Goal: Check status: Check status

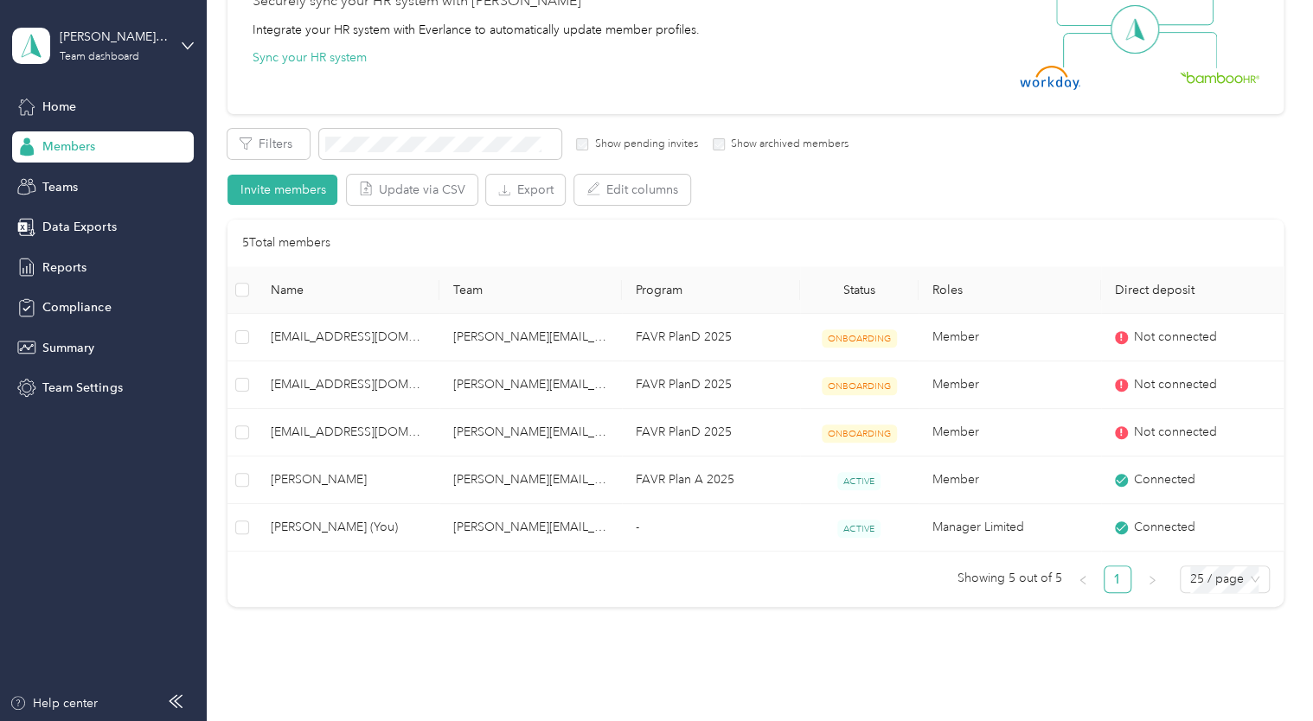
scroll to position [184, 0]
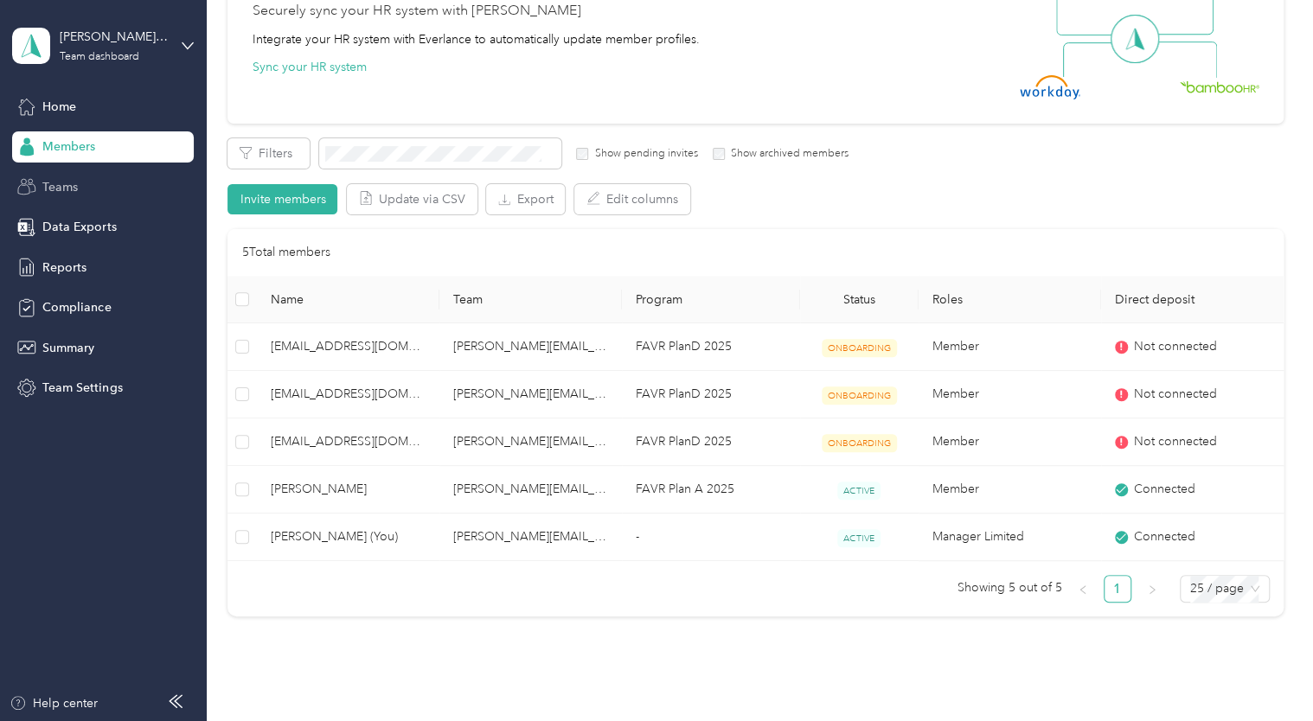
click at [62, 183] on span "Teams" at bounding box center [59, 187] width 35 height 18
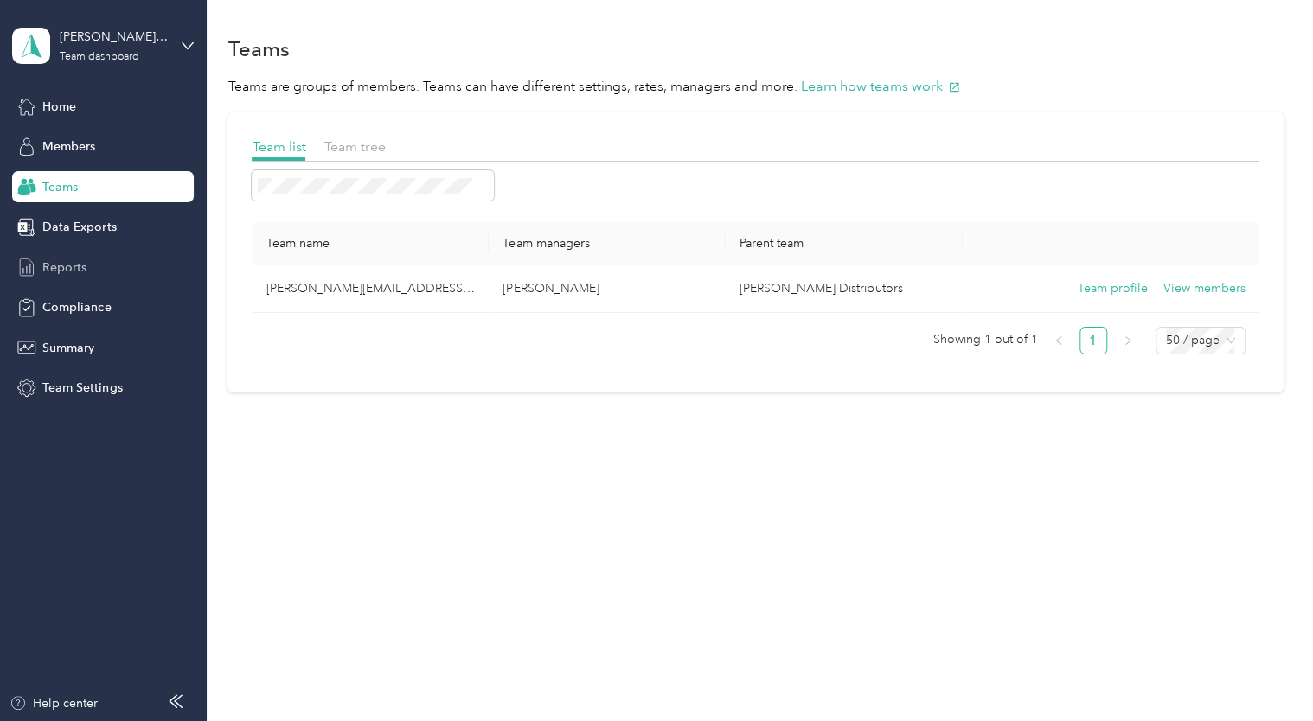
click at [62, 268] on span "Reports" at bounding box center [64, 268] width 44 height 18
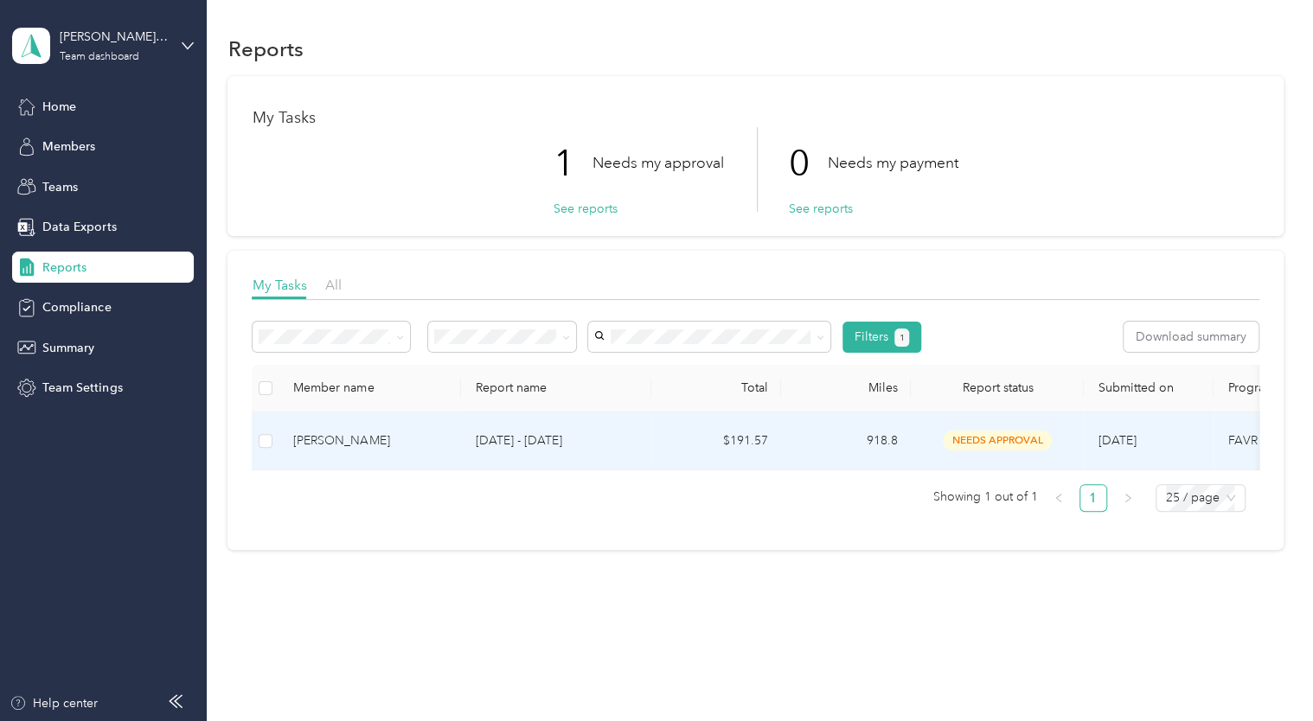
click at [343, 438] on div "[PERSON_NAME]" at bounding box center [370, 441] width 154 height 19
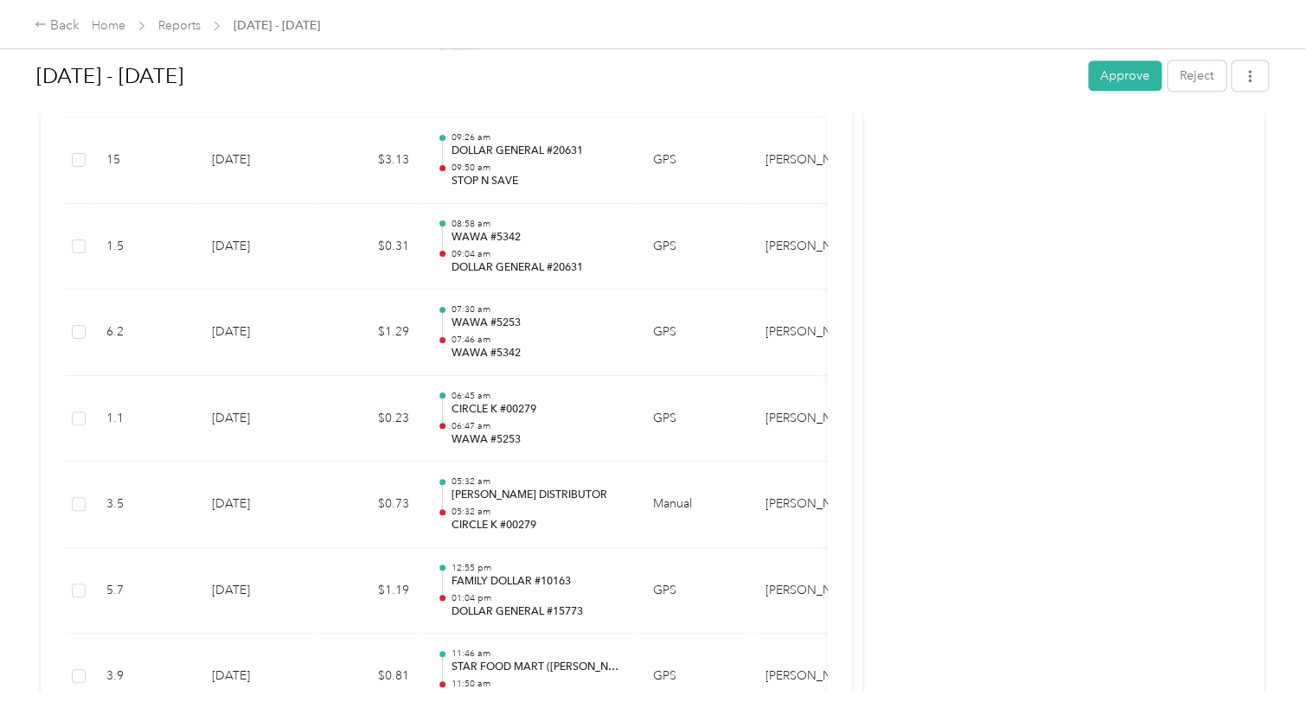
scroll to position [1389, 0]
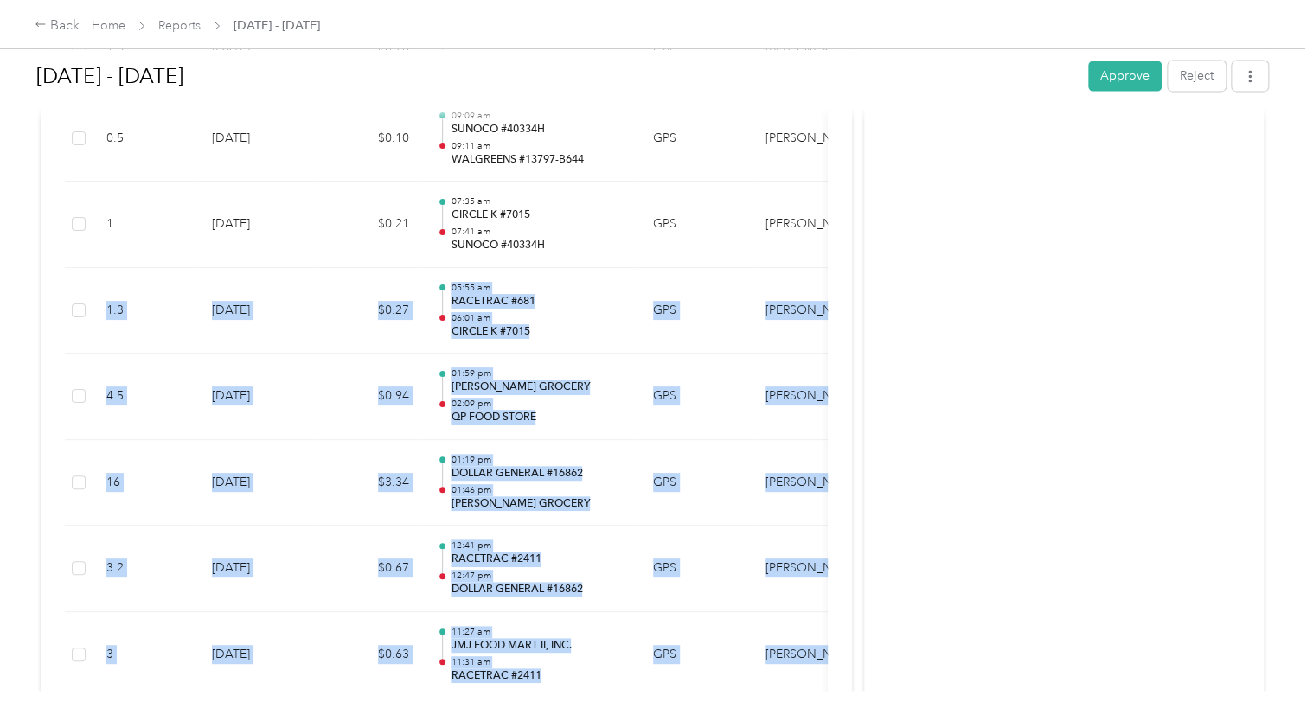
drag, startPoint x: 844, startPoint y: 221, endPoint x: 858, endPoint y: 220, distance: 13.9
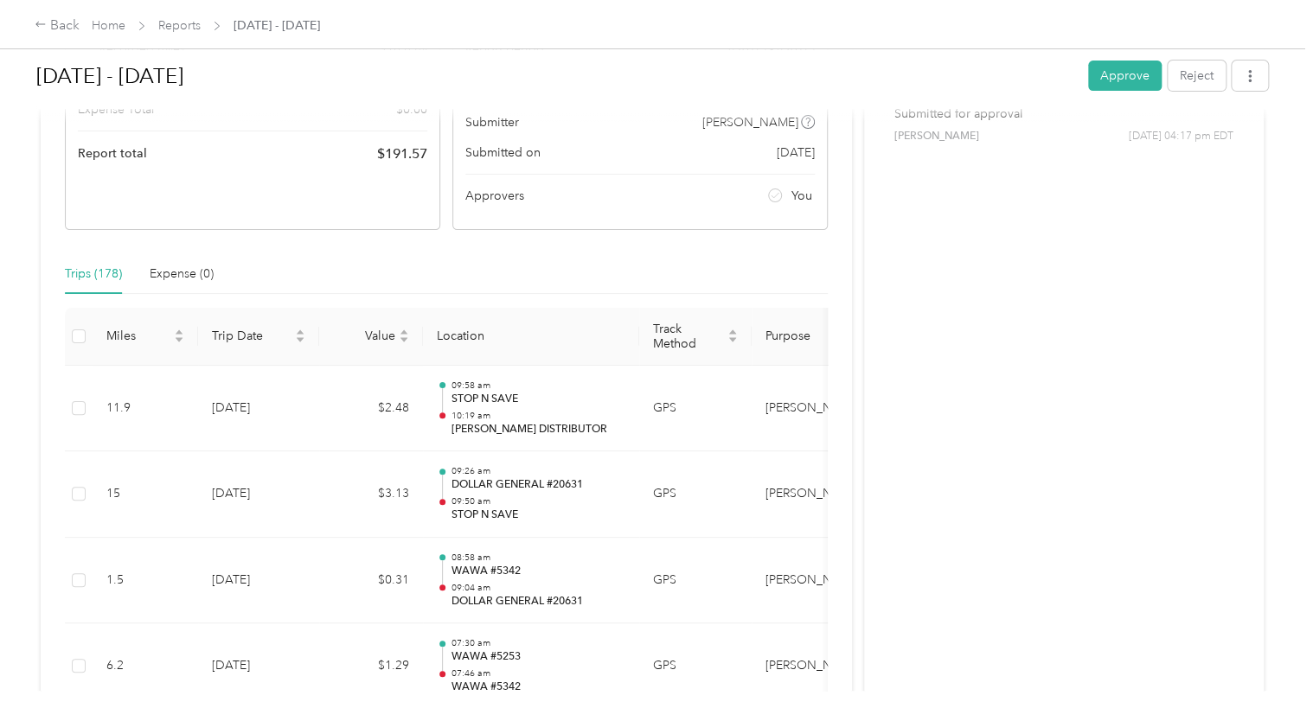
scroll to position [276, 0]
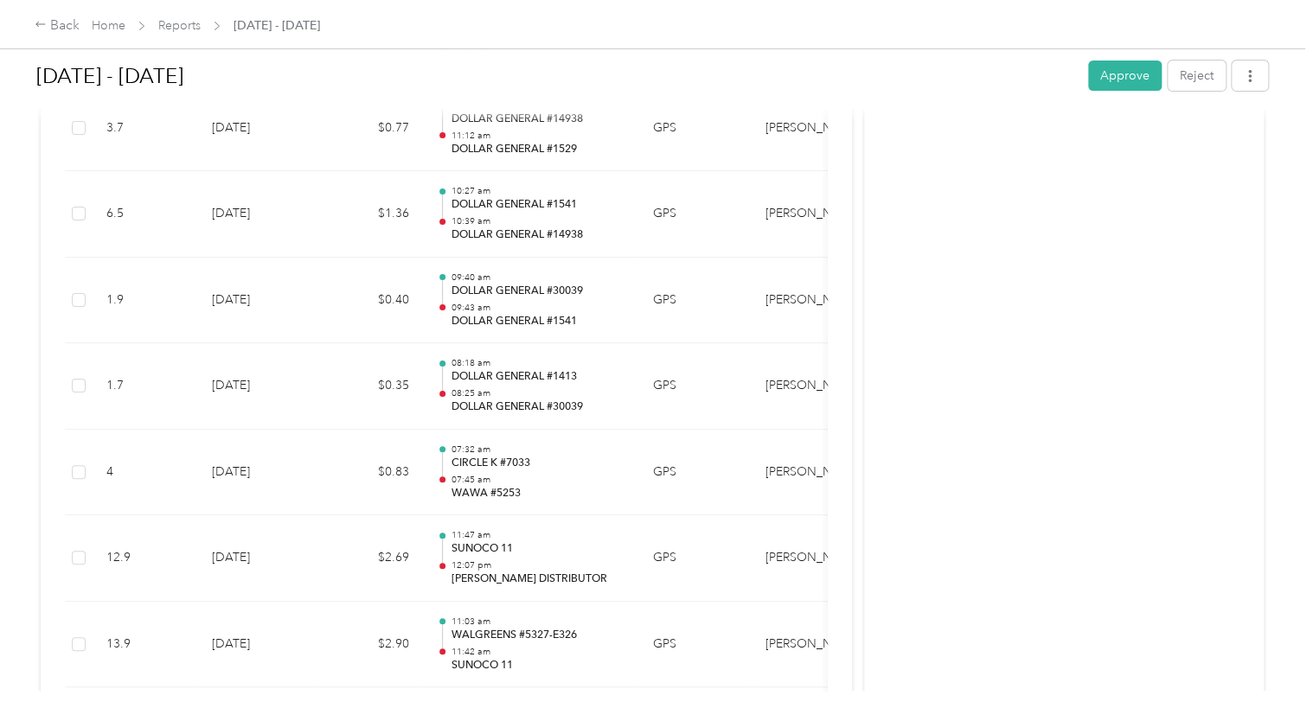
scroll to position [3138, 0]
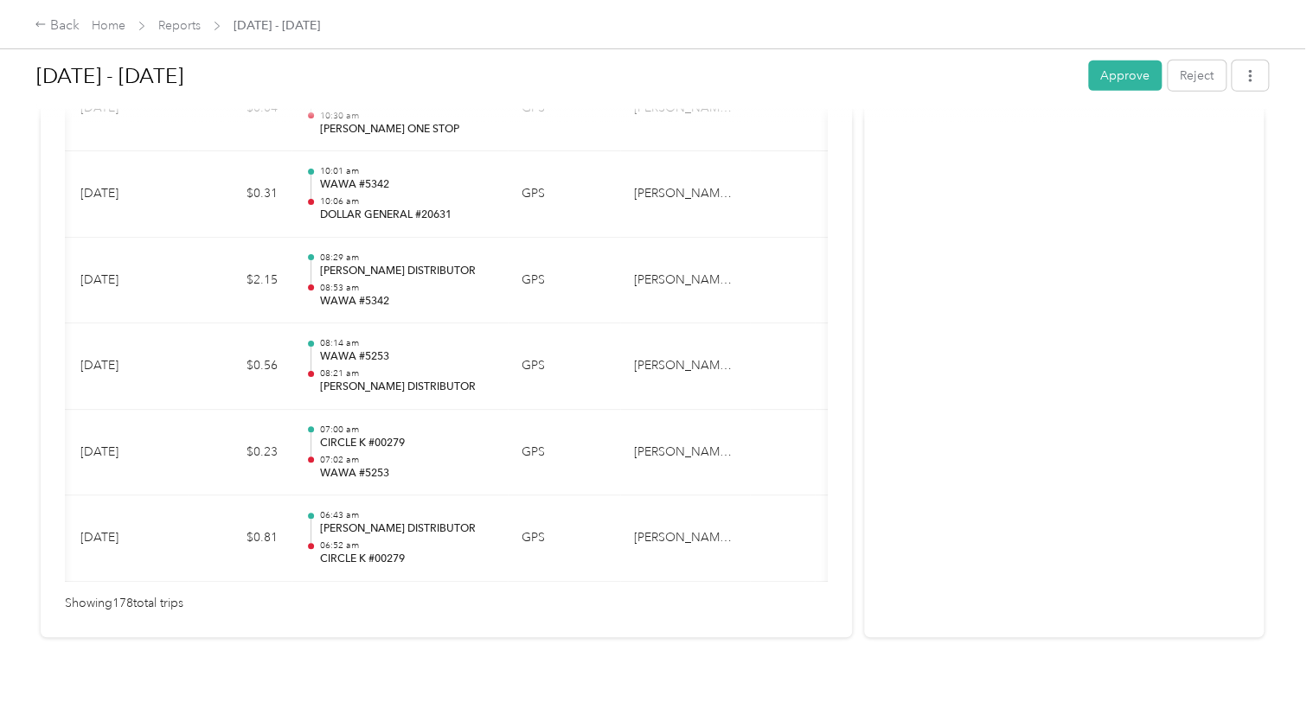
scroll to position [0, 0]
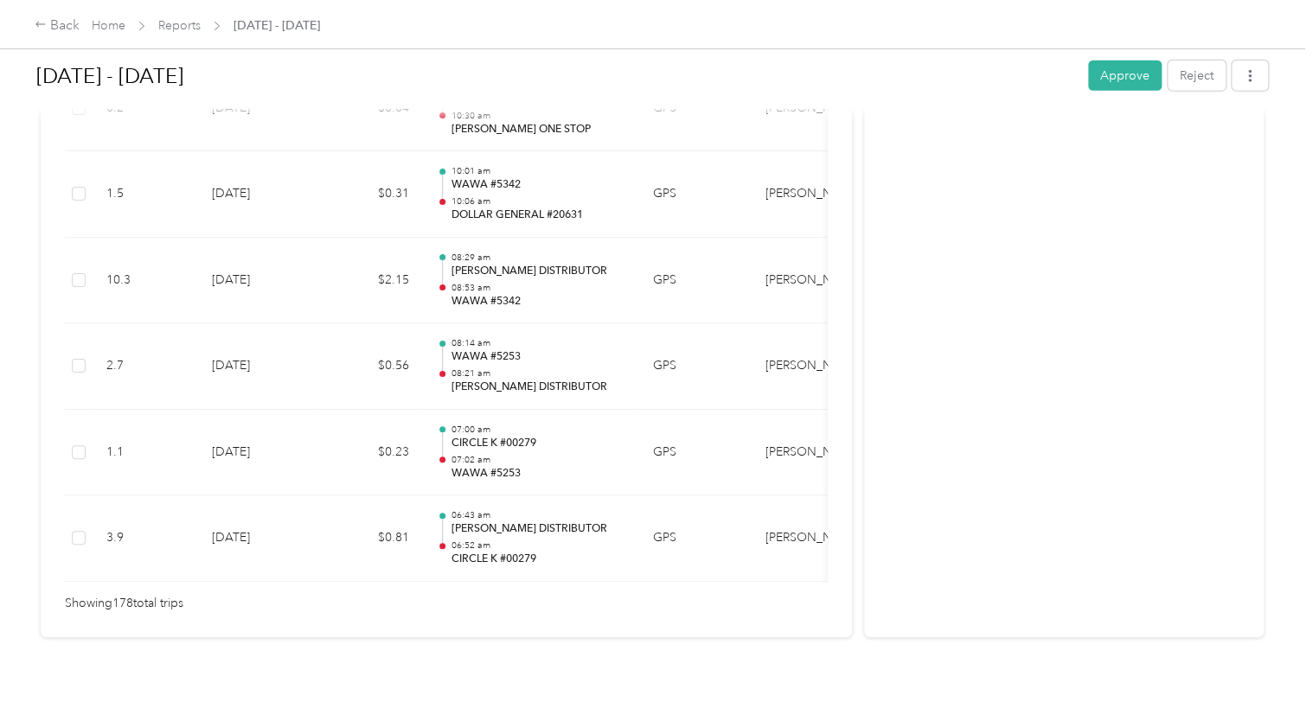
drag, startPoint x: 924, startPoint y: 392, endPoint x: 1100, endPoint y: 439, distance: 182.8
click at [1286, 318] on div "Aug 1 - 31, 2025 Approve Reject Needs Approval Needs approval from Joshua Moore…" at bounding box center [652, 345] width 1304 height 691
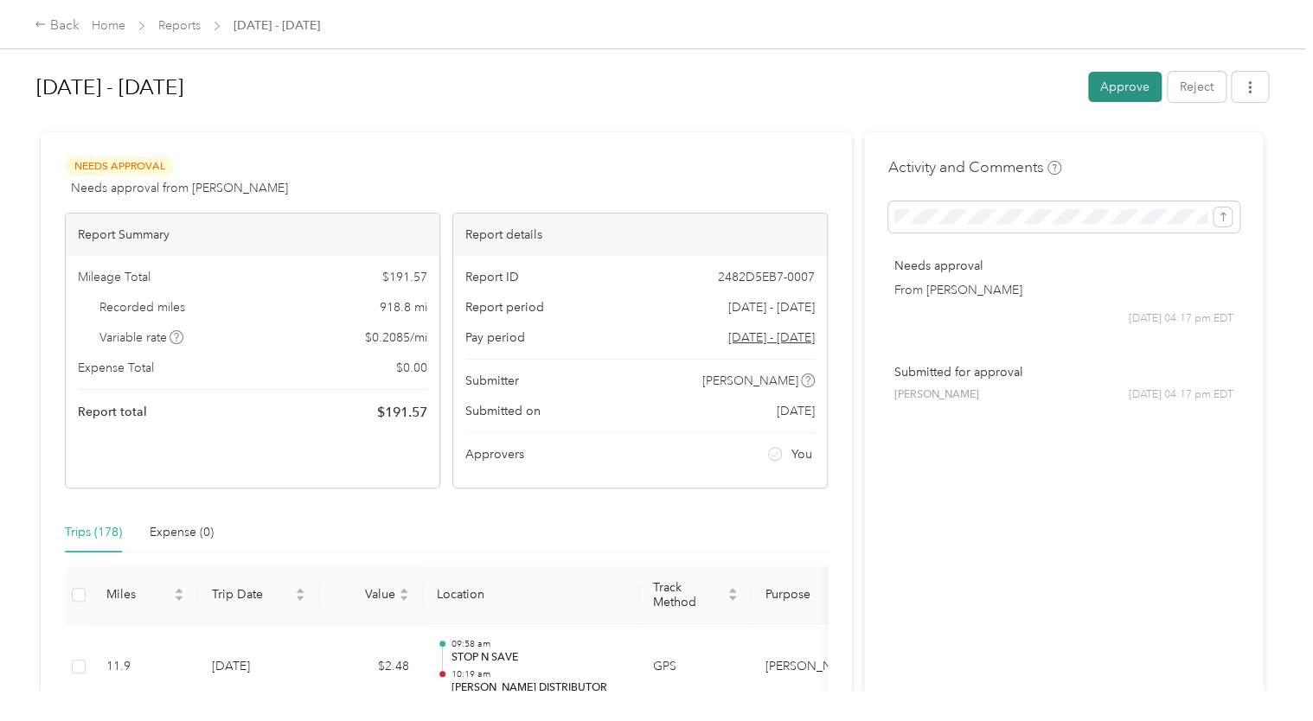
click at [1108, 88] on button "Approve" at bounding box center [1125, 87] width 74 height 30
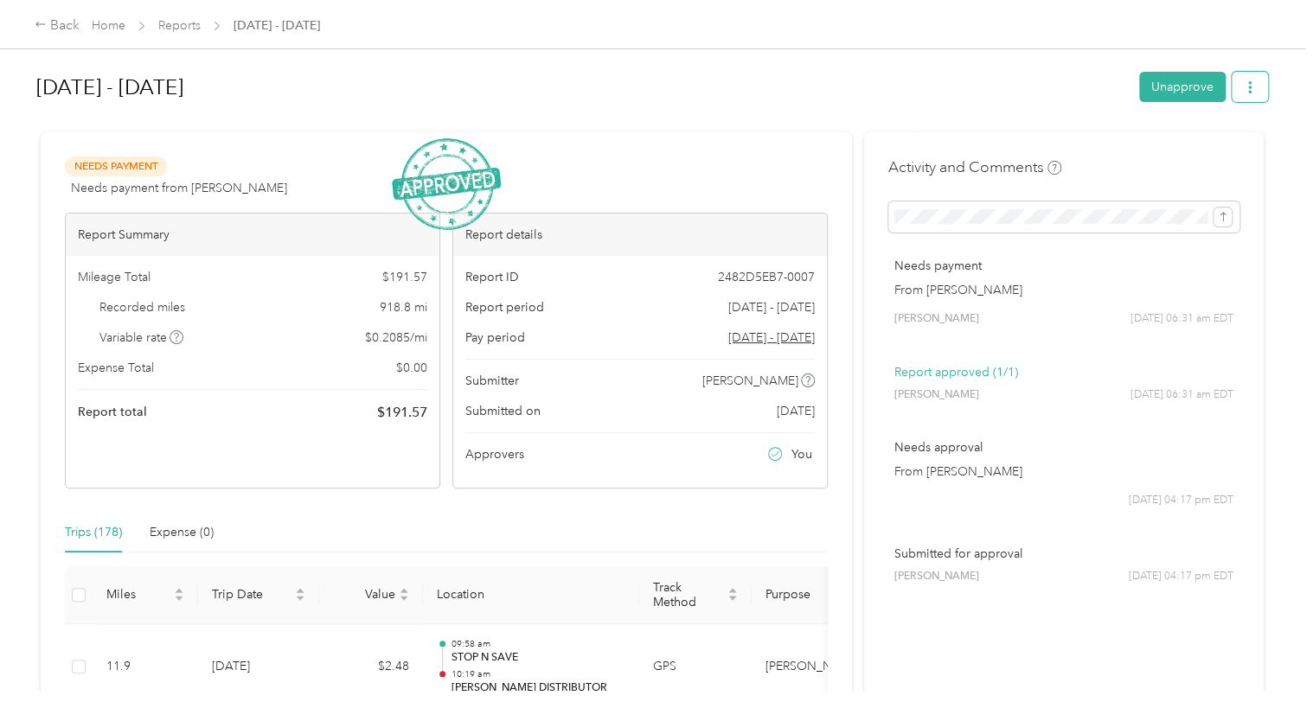
click at [1251, 88] on button "button" at bounding box center [1250, 87] width 36 height 30
click at [873, 131] on div at bounding box center [652, 125] width 1232 height 18
click at [112, 24] on link "Home" at bounding box center [109, 25] width 34 height 15
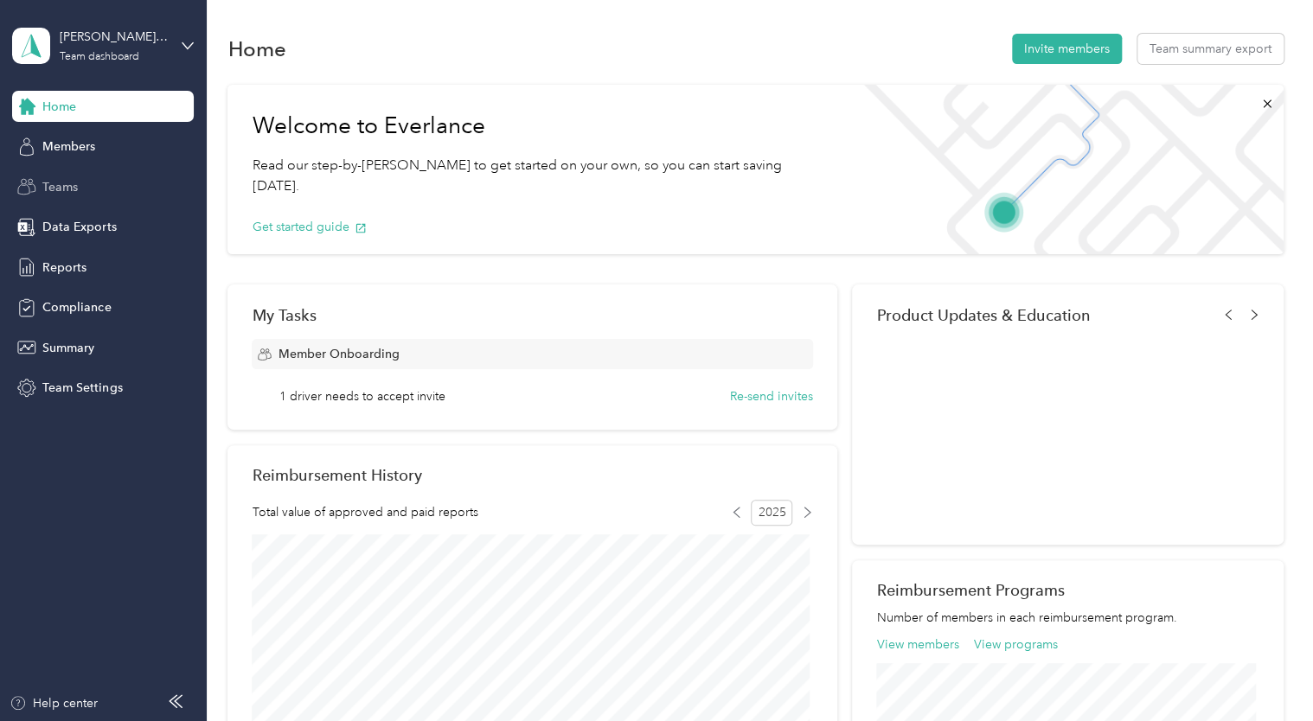
click at [48, 180] on span "Teams" at bounding box center [59, 187] width 35 height 18
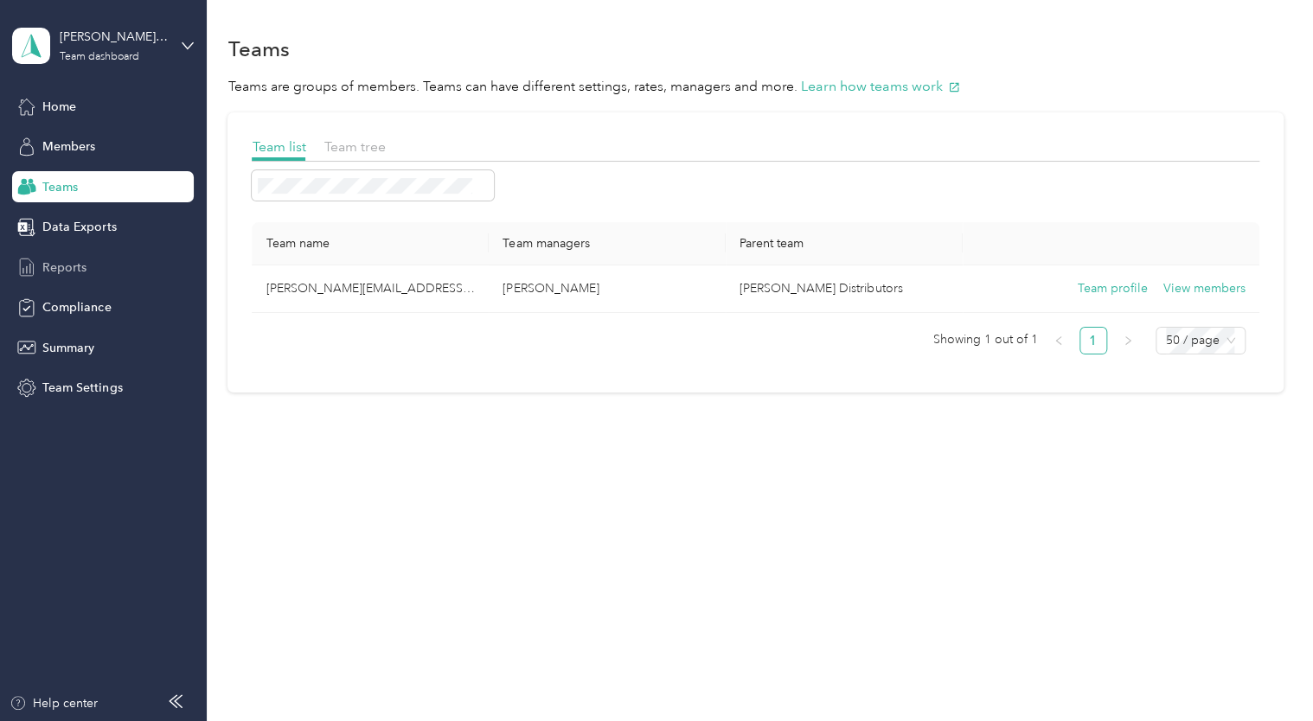
click at [60, 264] on span "Reports" at bounding box center [64, 268] width 44 height 18
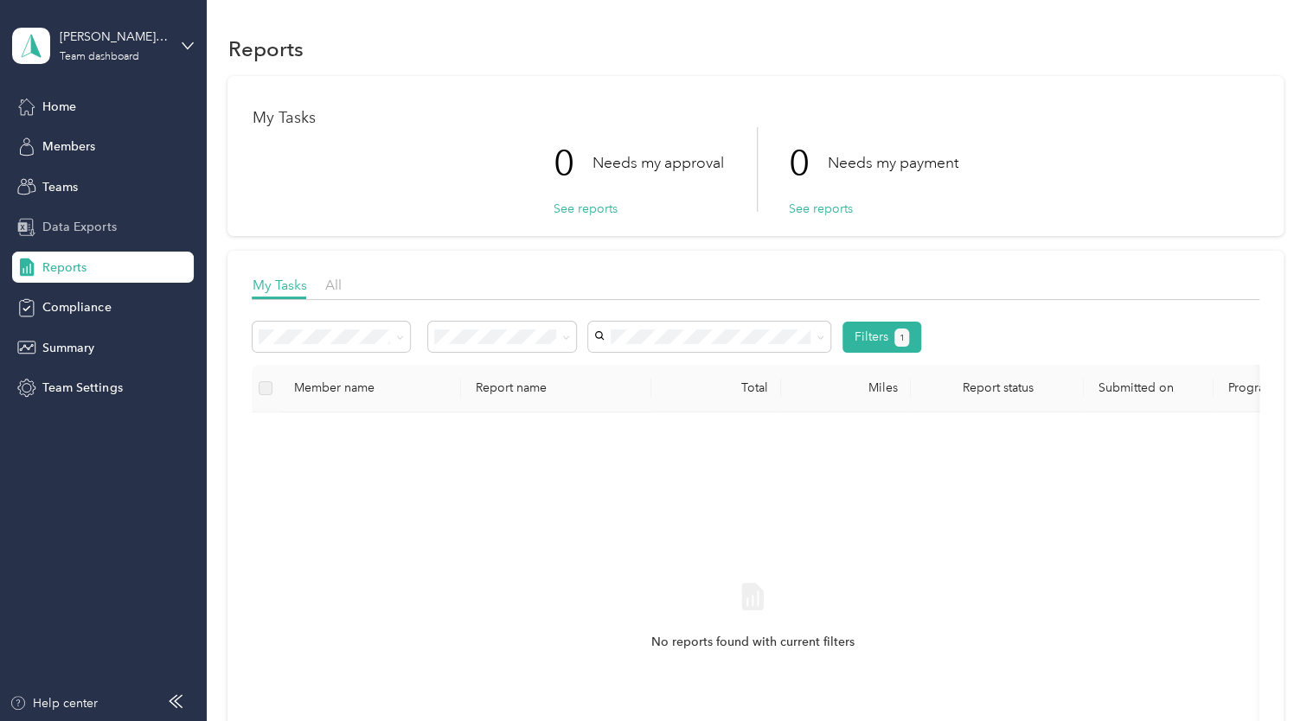
click at [80, 221] on span "Data Exports" at bounding box center [79, 227] width 74 height 18
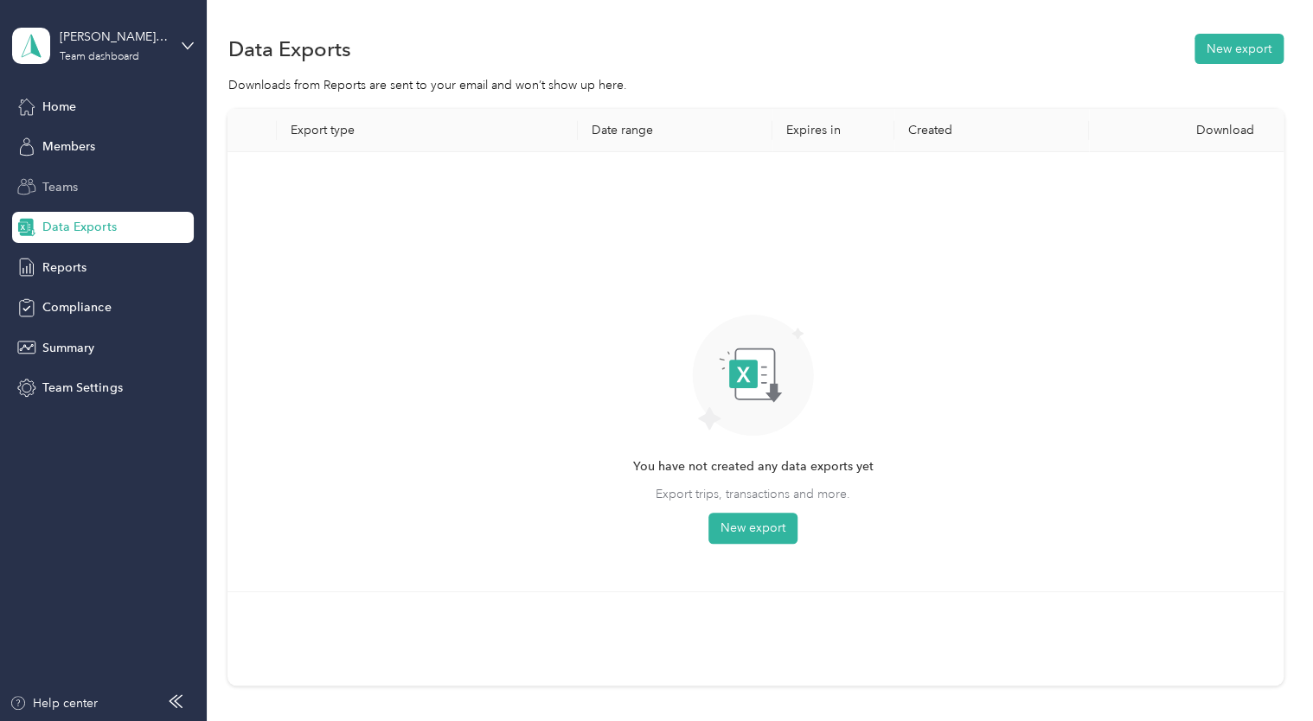
click at [67, 194] on span "Teams" at bounding box center [59, 187] width 35 height 18
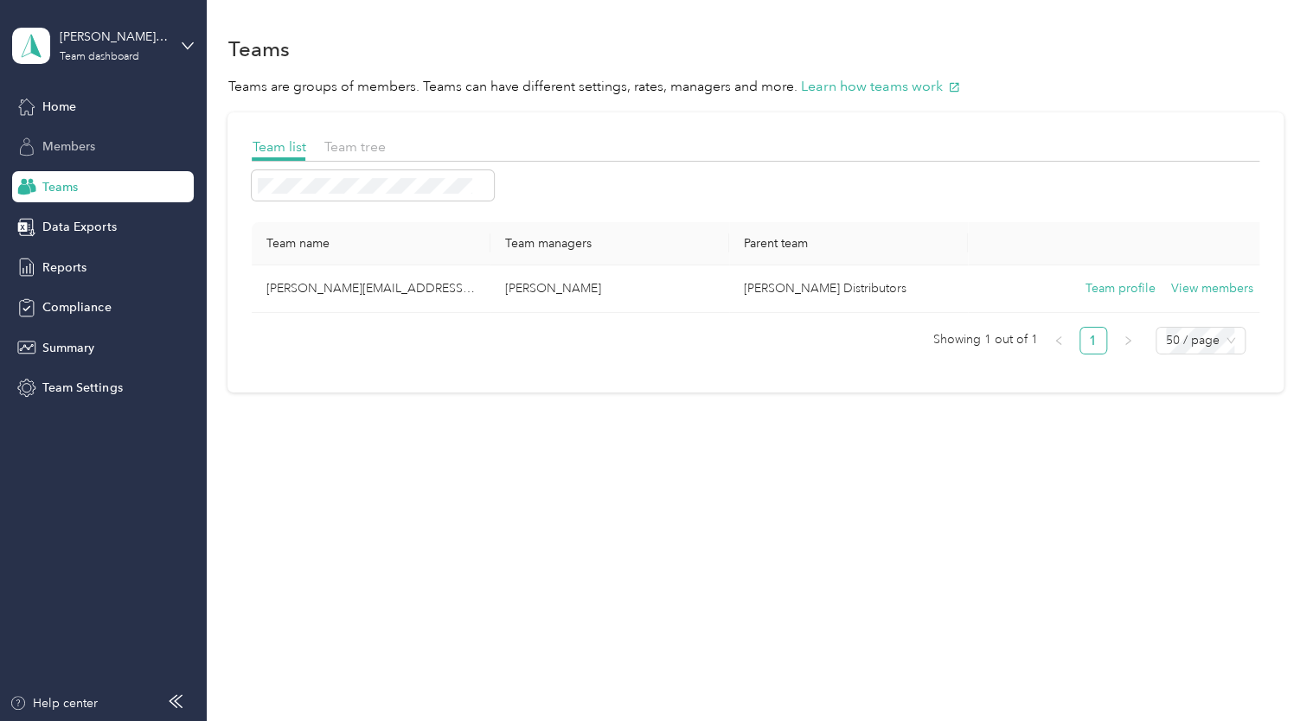
click at [73, 144] on span "Members" at bounding box center [68, 147] width 53 height 18
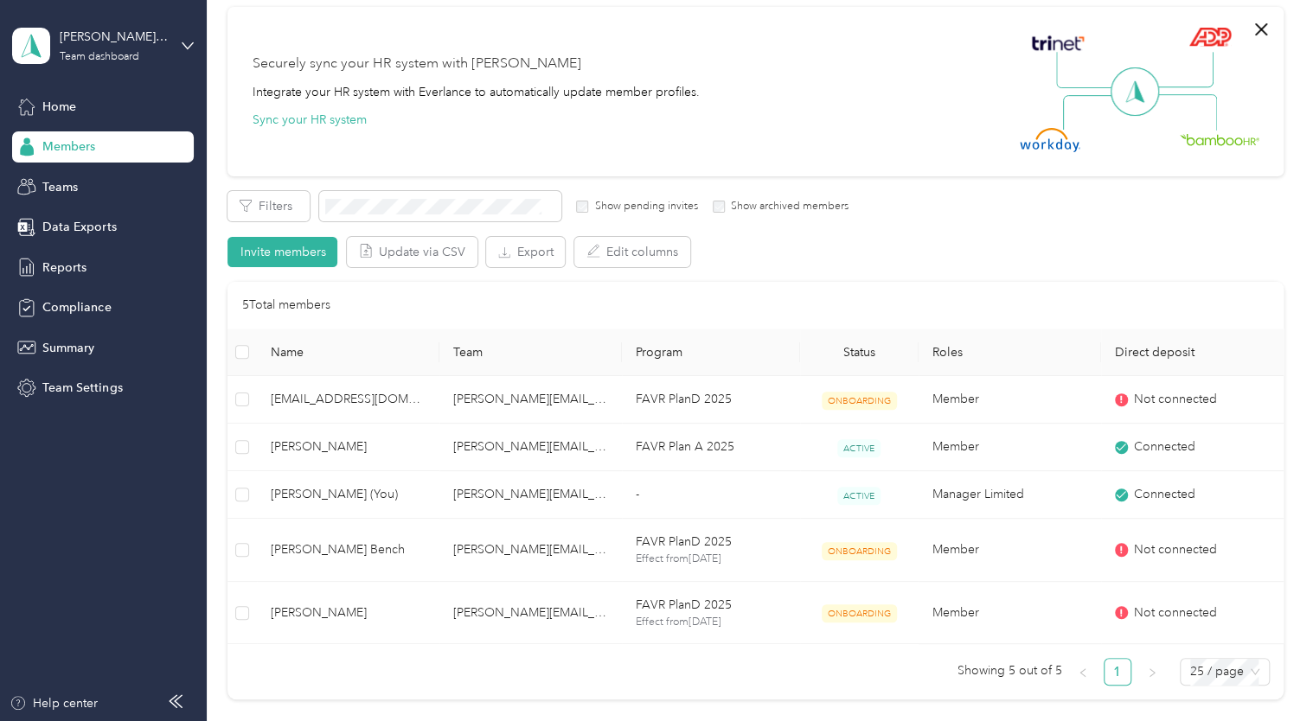
scroll to position [160, 0]
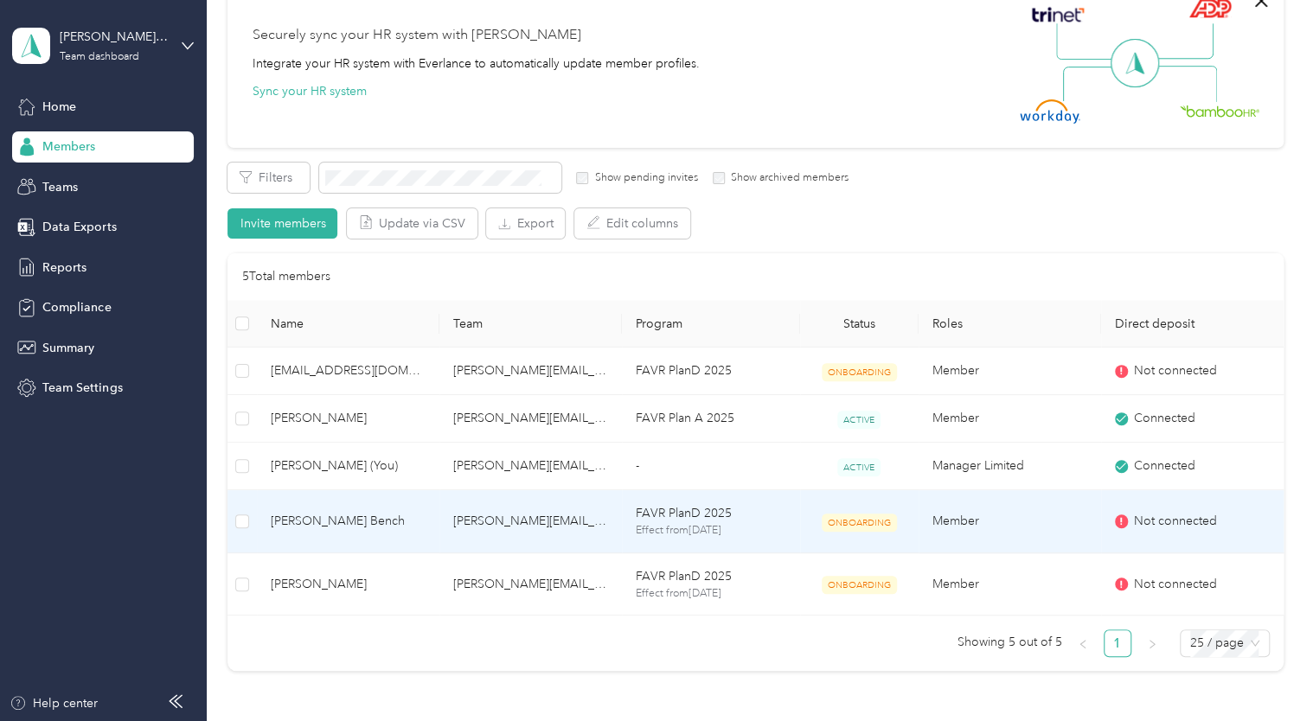
click at [356, 521] on span "[PERSON_NAME] Bench" at bounding box center [348, 521] width 155 height 19
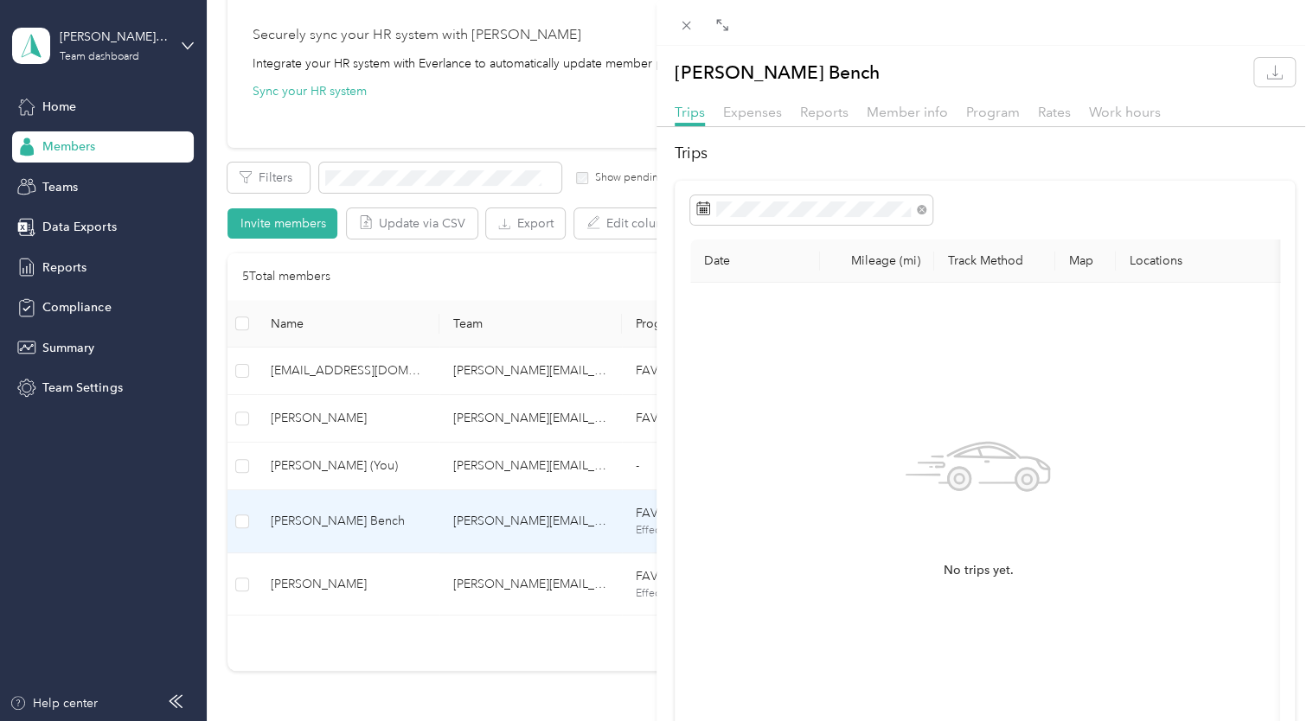
click at [373, 698] on div "[PERSON_NAME] Bench Trips Expenses Reports Member info Program Rates Work hours…" at bounding box center [656, 360] width 1313 height 721
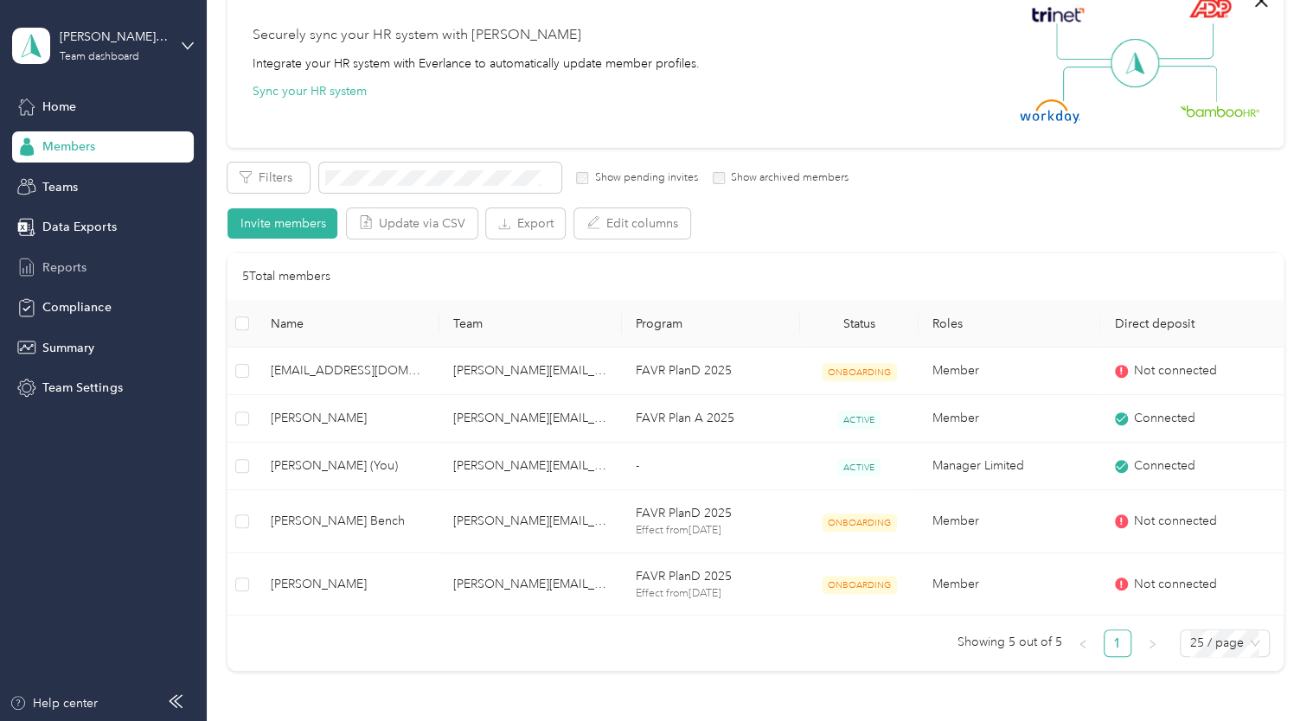
click at [73, 261] on span "Reports" at bounding box center [64, 268] width 44 height 18
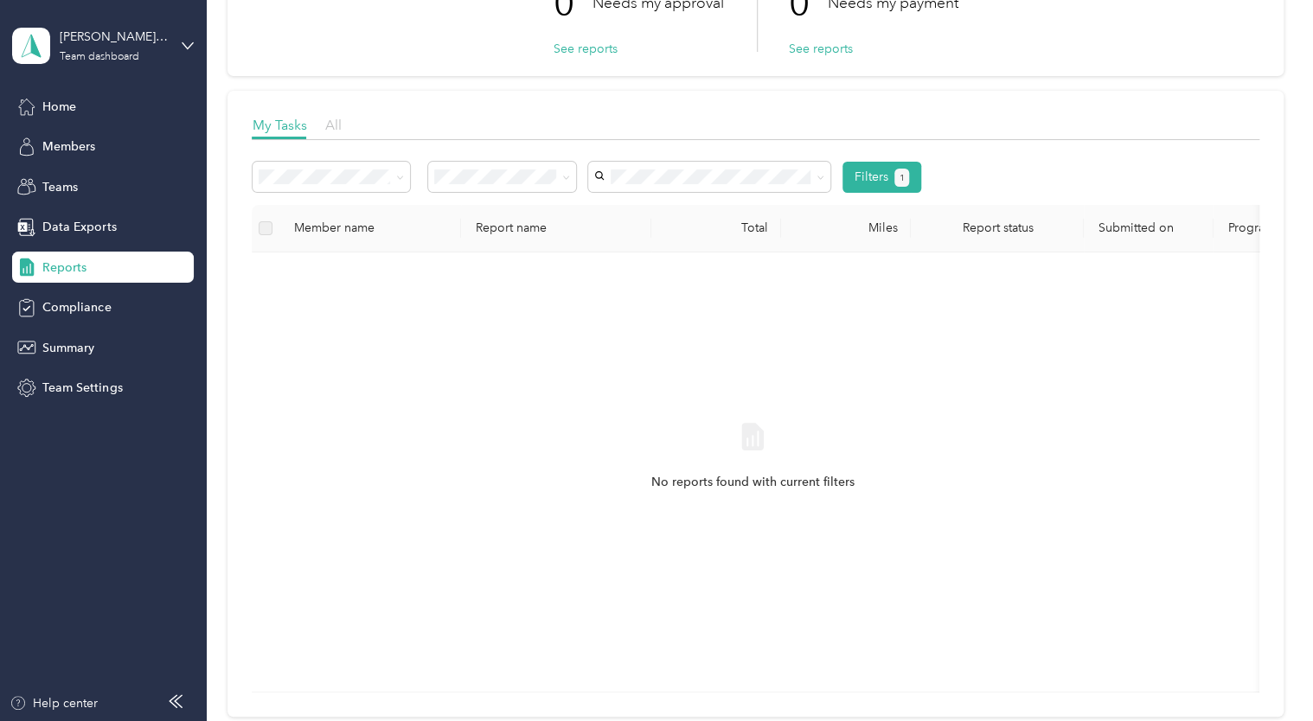
click at [334, 123] on span "All" at bounding box center [332, 125] width 16 height 16
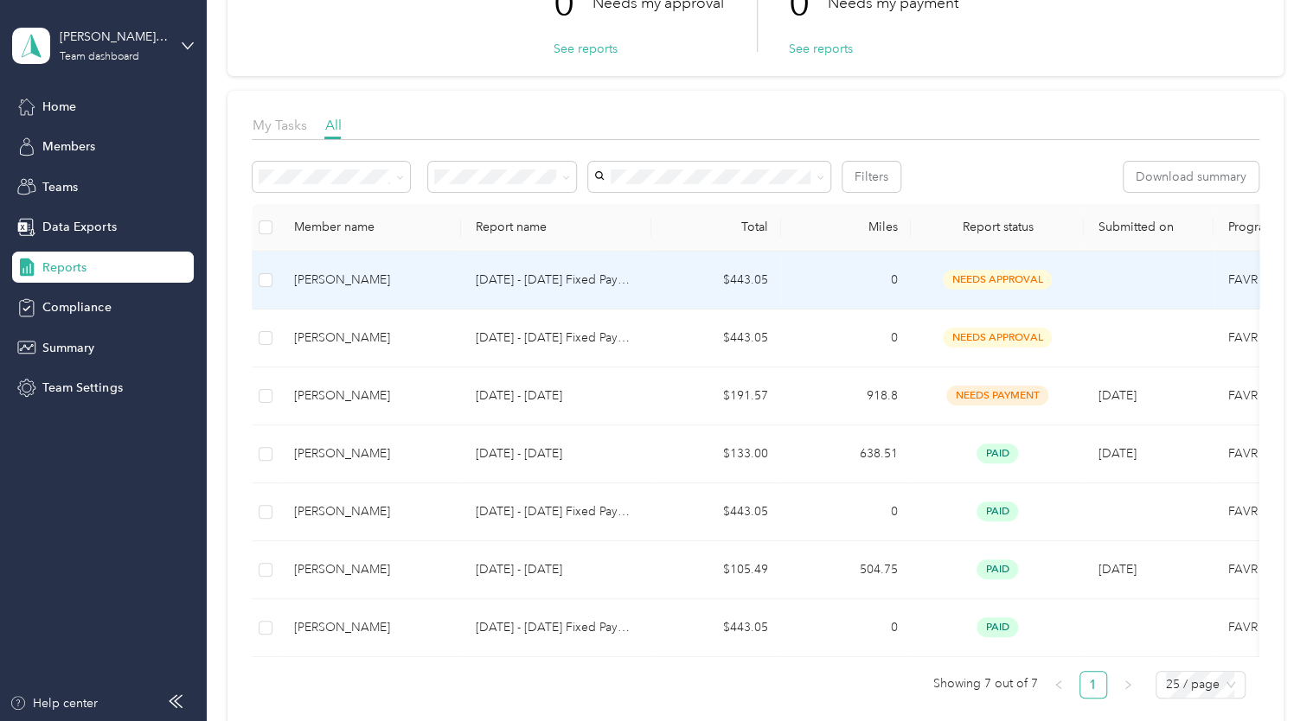
click at [523, 275] on p "[DATE] - [DATE] Fixed Payment" at bounding box center [556, 280] width 163 height 19
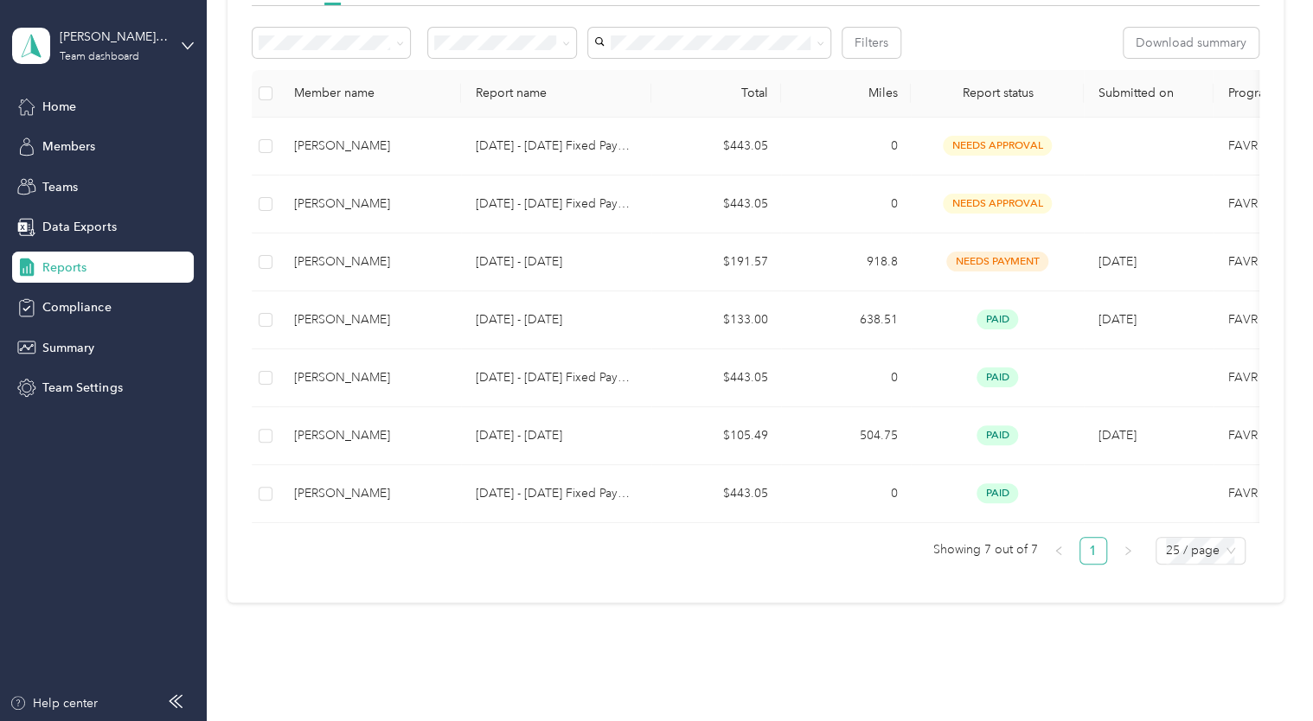
scroll to position [298, 0]
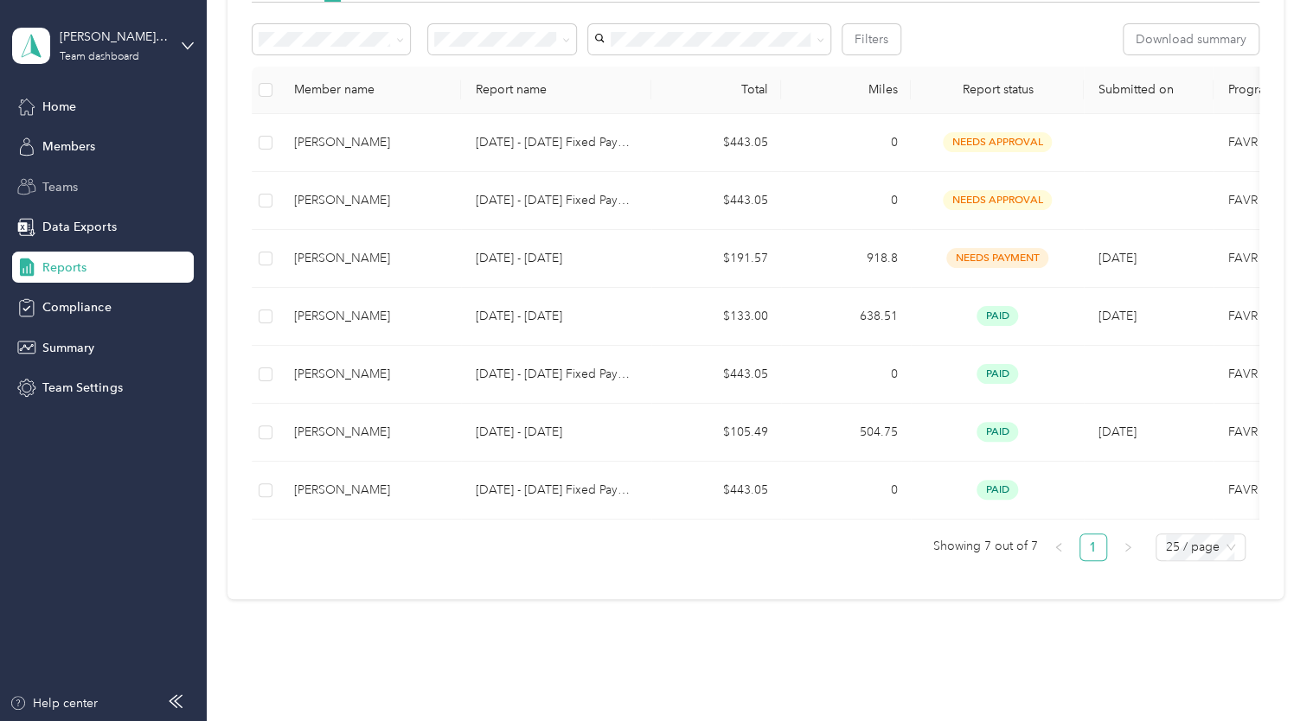
click at [70, 184] on span "Teams" at bounding box center [59, 187] width 35 height 18
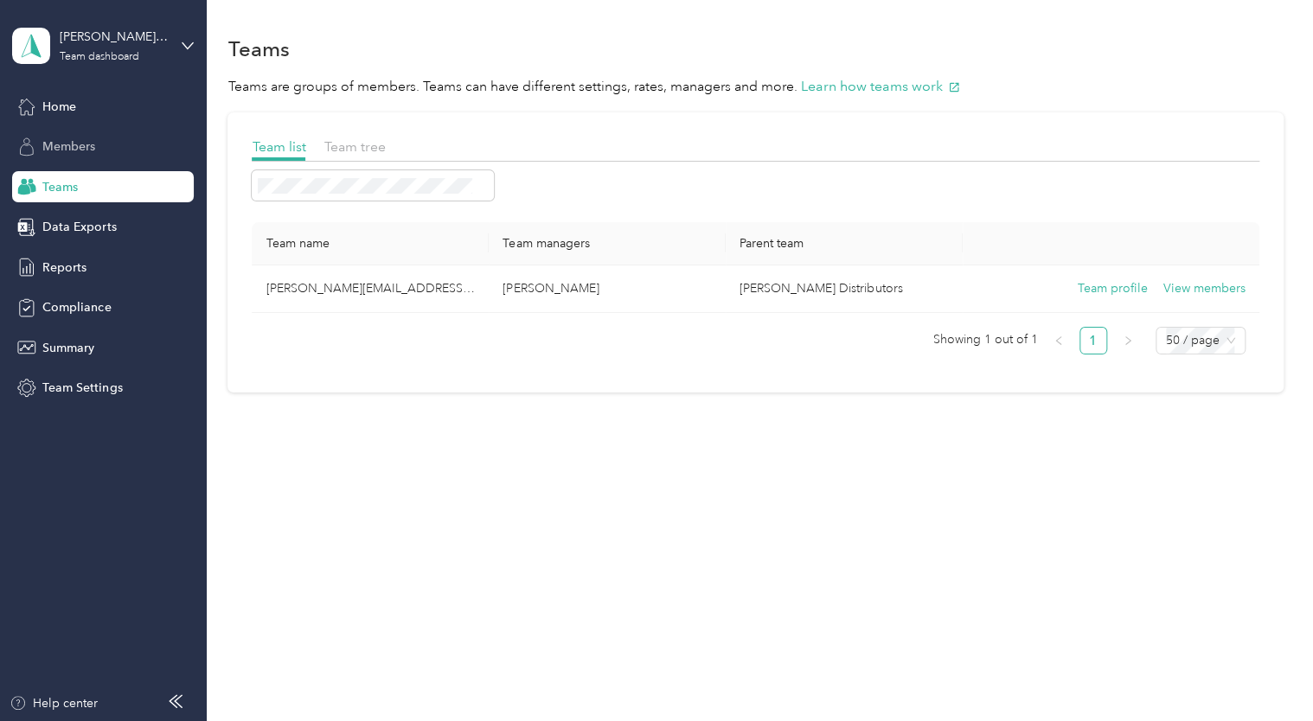
click at [66, 144] on span "Members" at bounding box center [68, 147] width 53 height 18
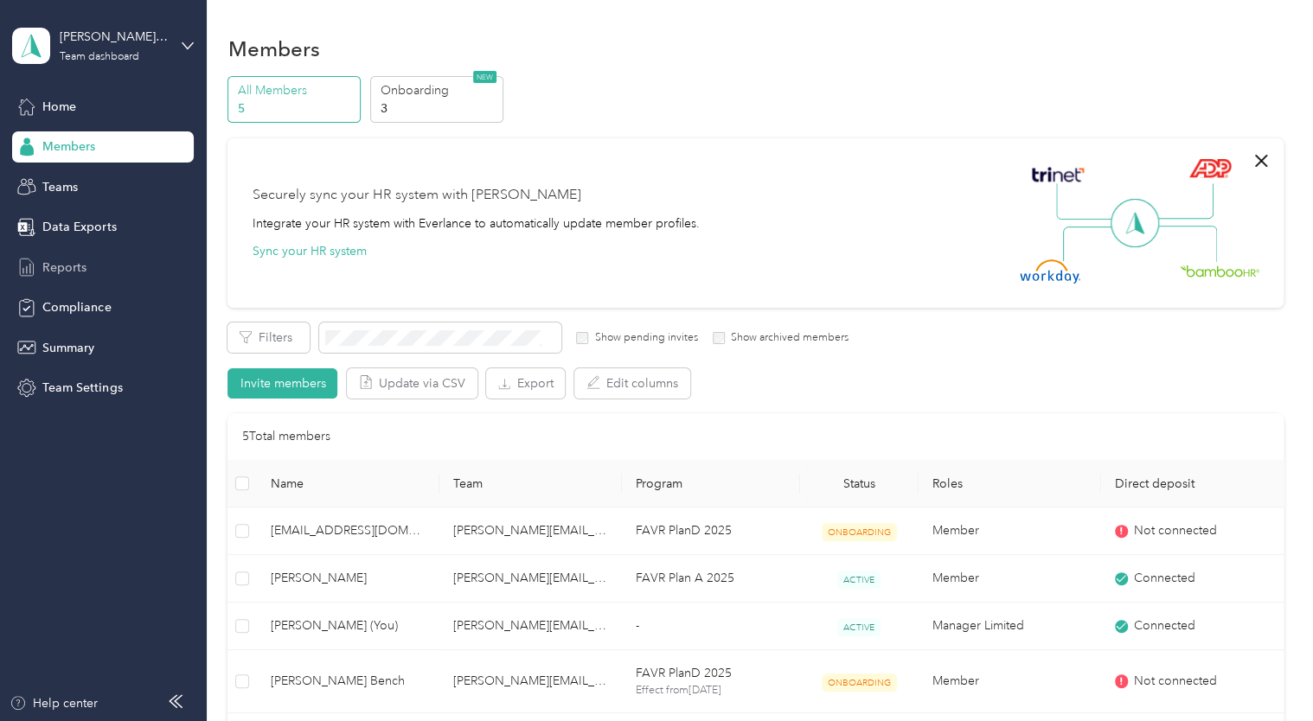
click at [69, 265] on span "Reports" at bounding box center [64, 268] width 44 height 18
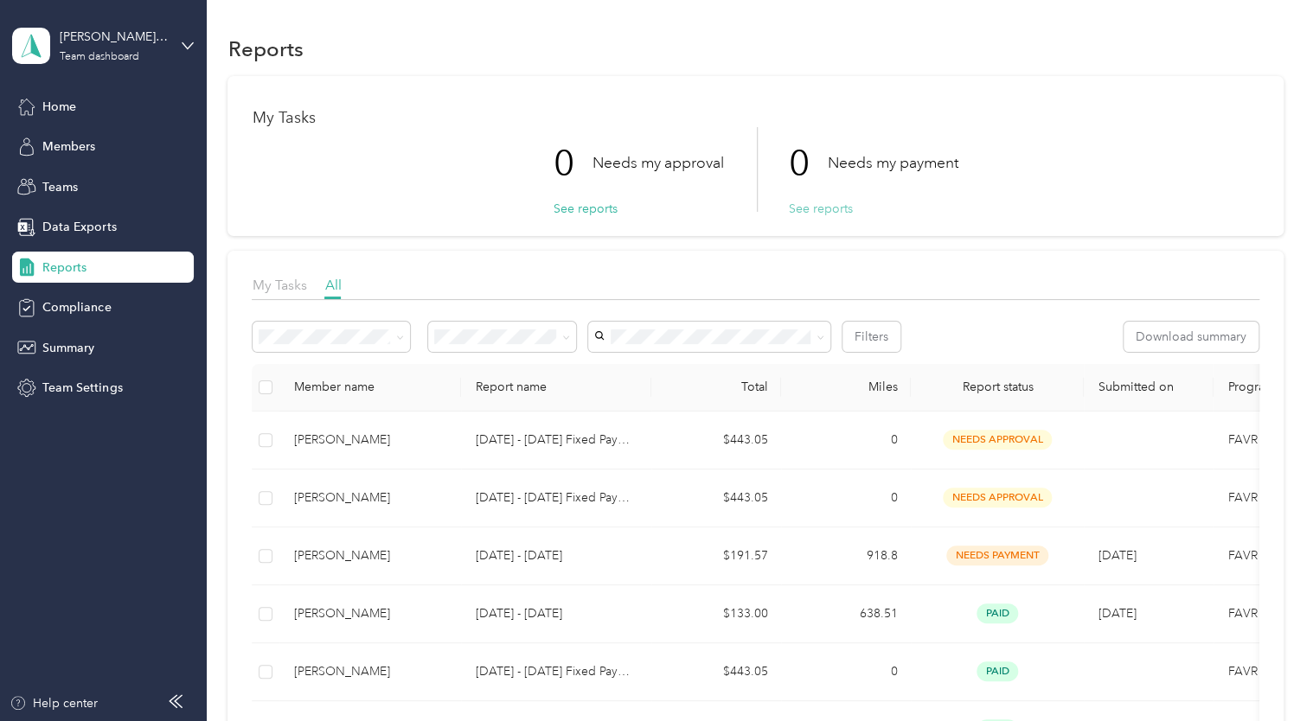
click at [803, 212] on button "See reports" at bounding box center [820, 209] width 64 height 18
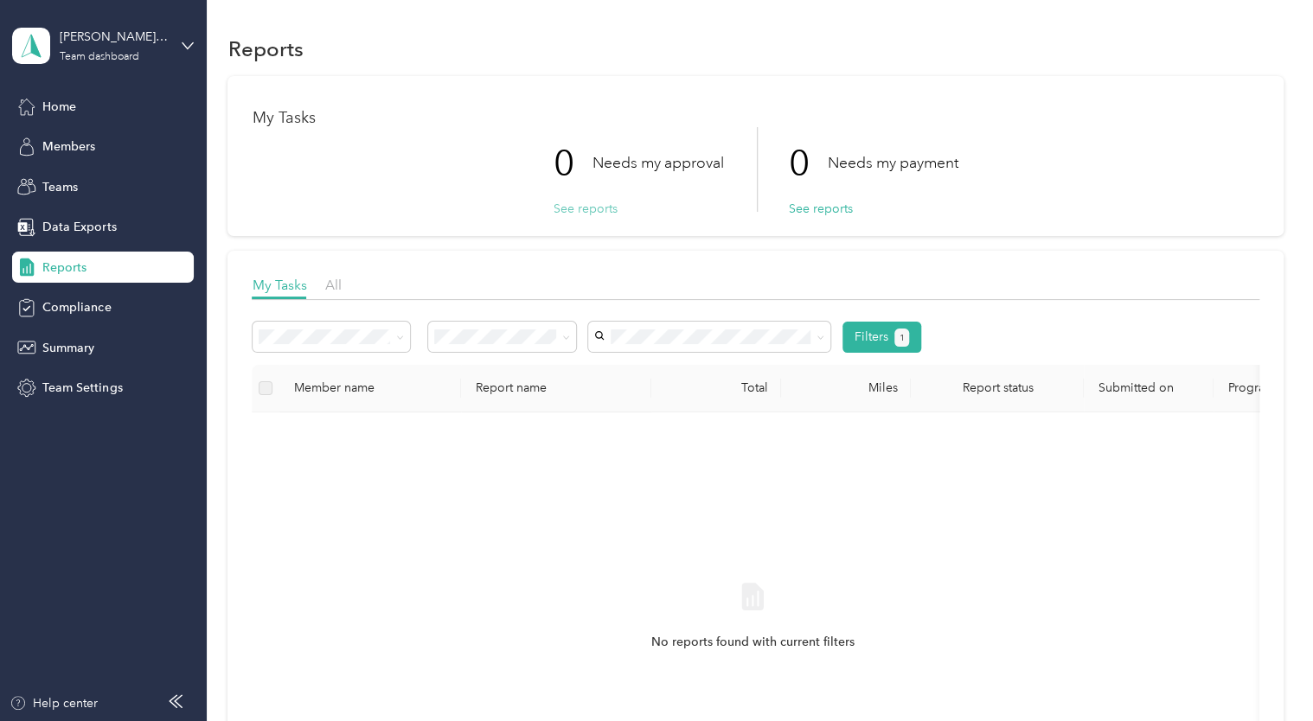
click at [578, 208] on button "See reports" at bounding box center [585, 209] width 64 height 18
click at [61, 106] on span "Home" at bounding box center [59, 107] width 34 height 18
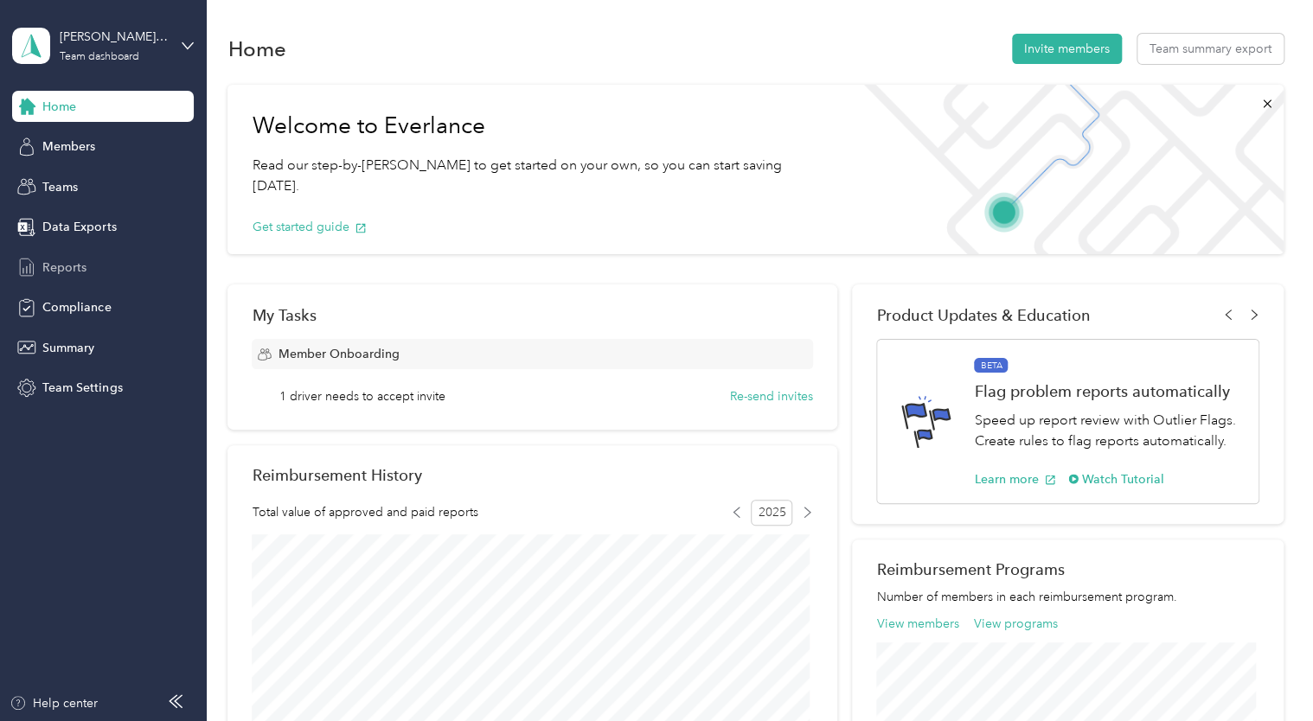
click at [55, 260] on span "Reports" at bounding box center [64, 268] width 44 height 18
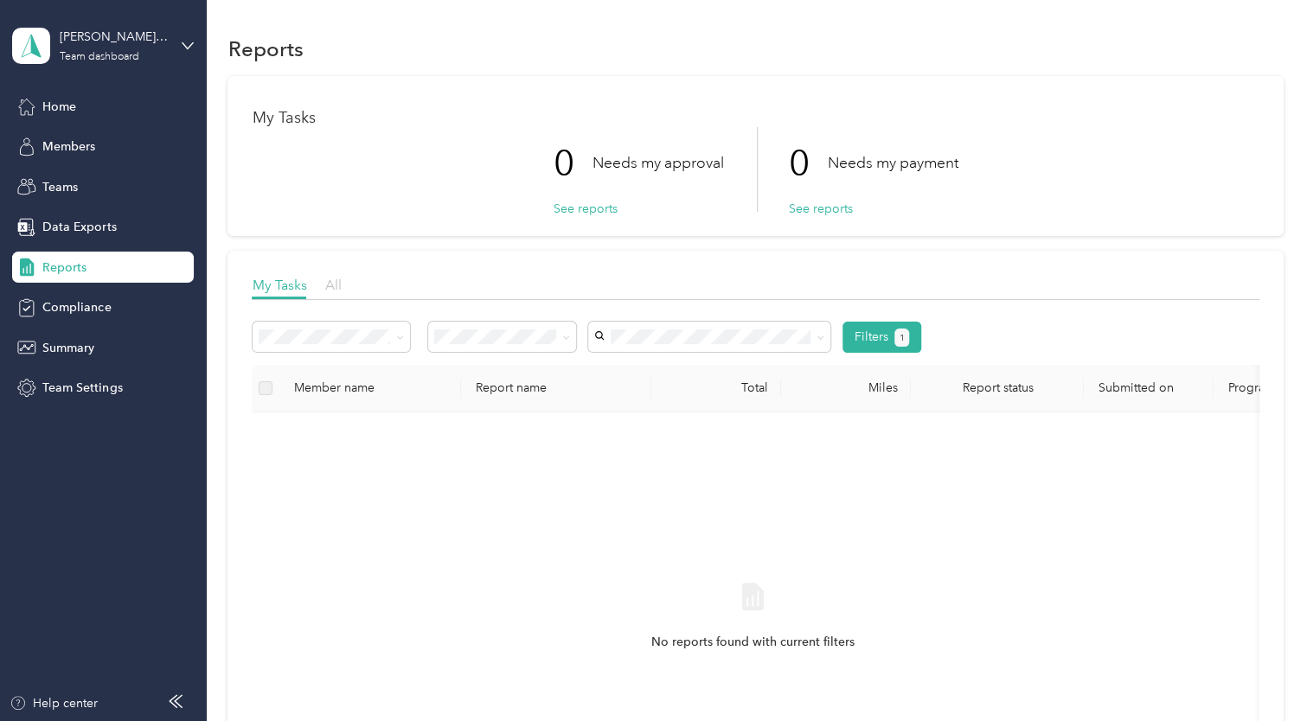
click at [339, 289] on span "All" at bounding box center [332, 285] width 16 height 16
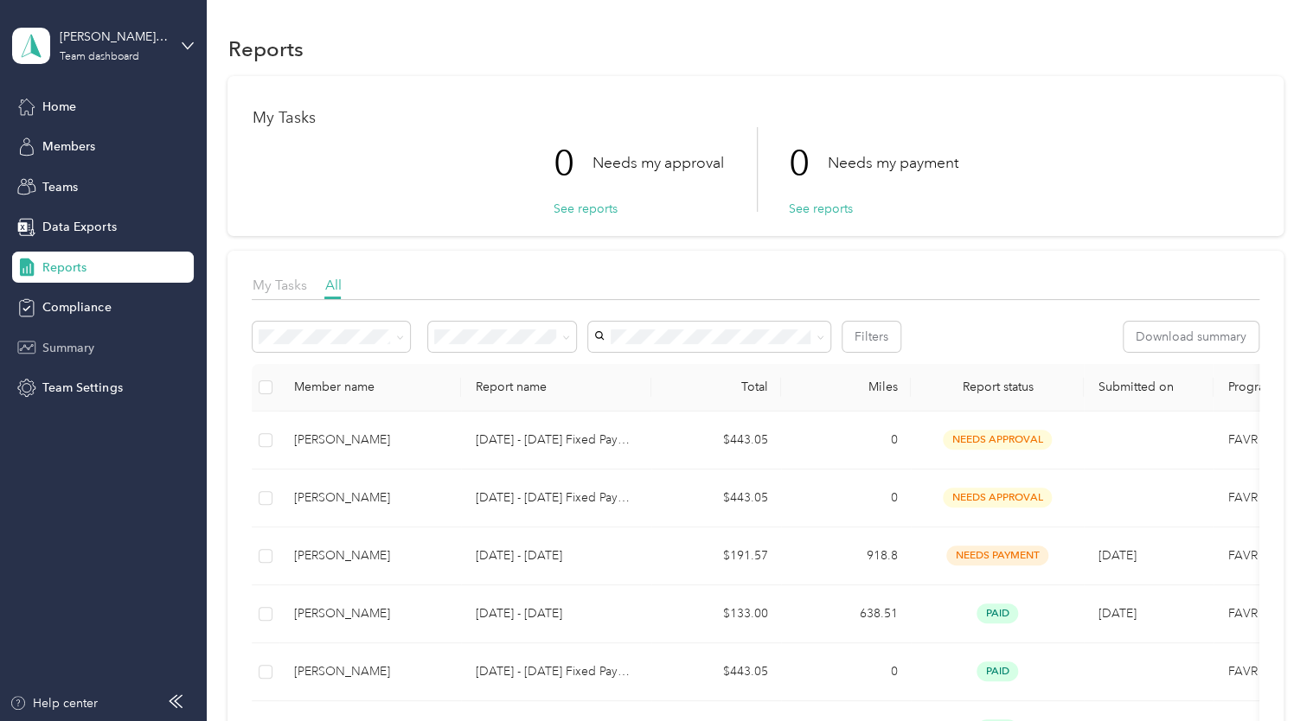
click at [42, 347] on span "Summary" at bounding box center [68, 348] width 52 height 18
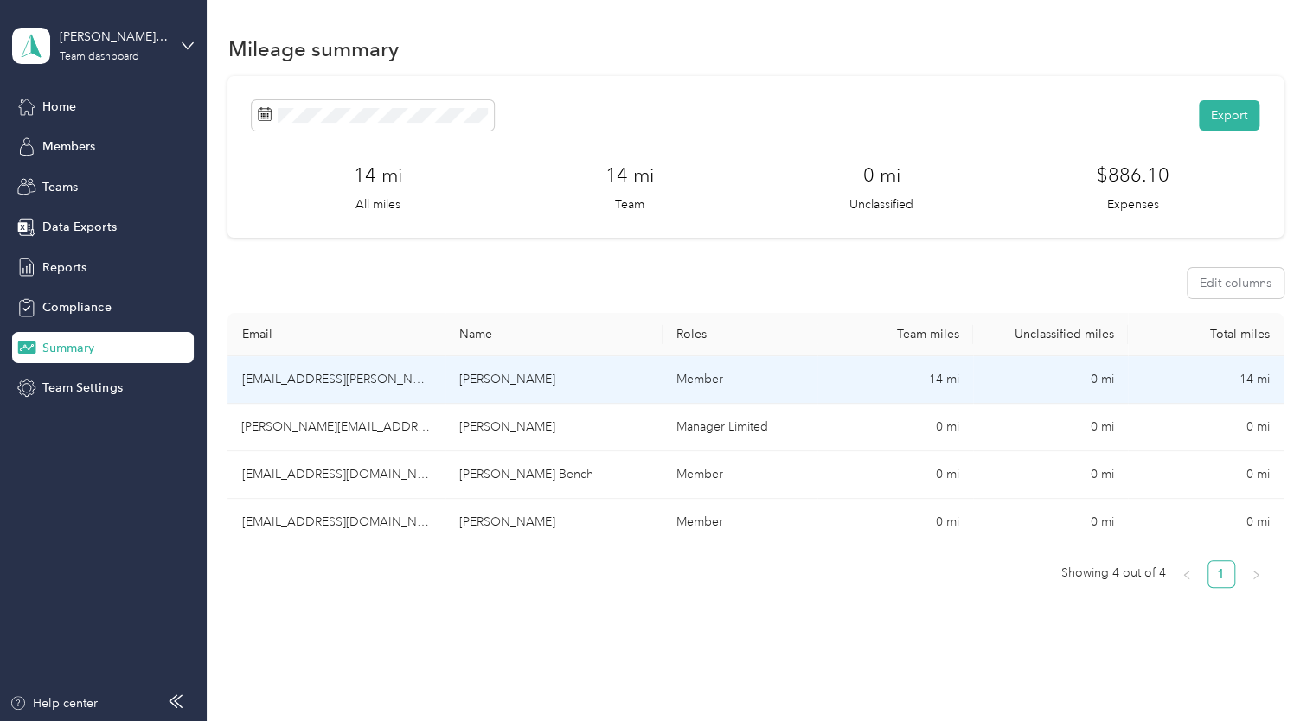
click at [290, 377] on td "[EMAIL_ADDRESS][PERSON_NAME][DOMAIN_NAME]" at bounding box center [335, 380] width 217 height 48
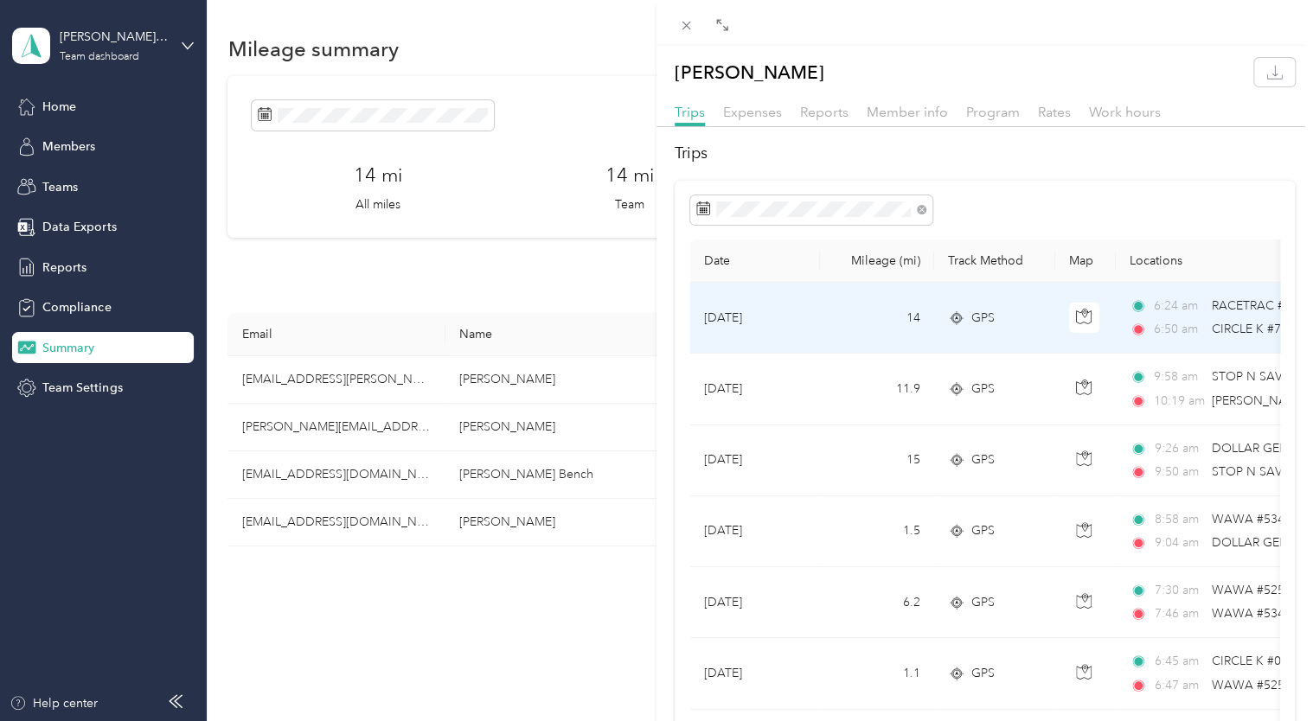
click at [827, 315] on td "14" at bounding box center [877, 318] width 114 height 71
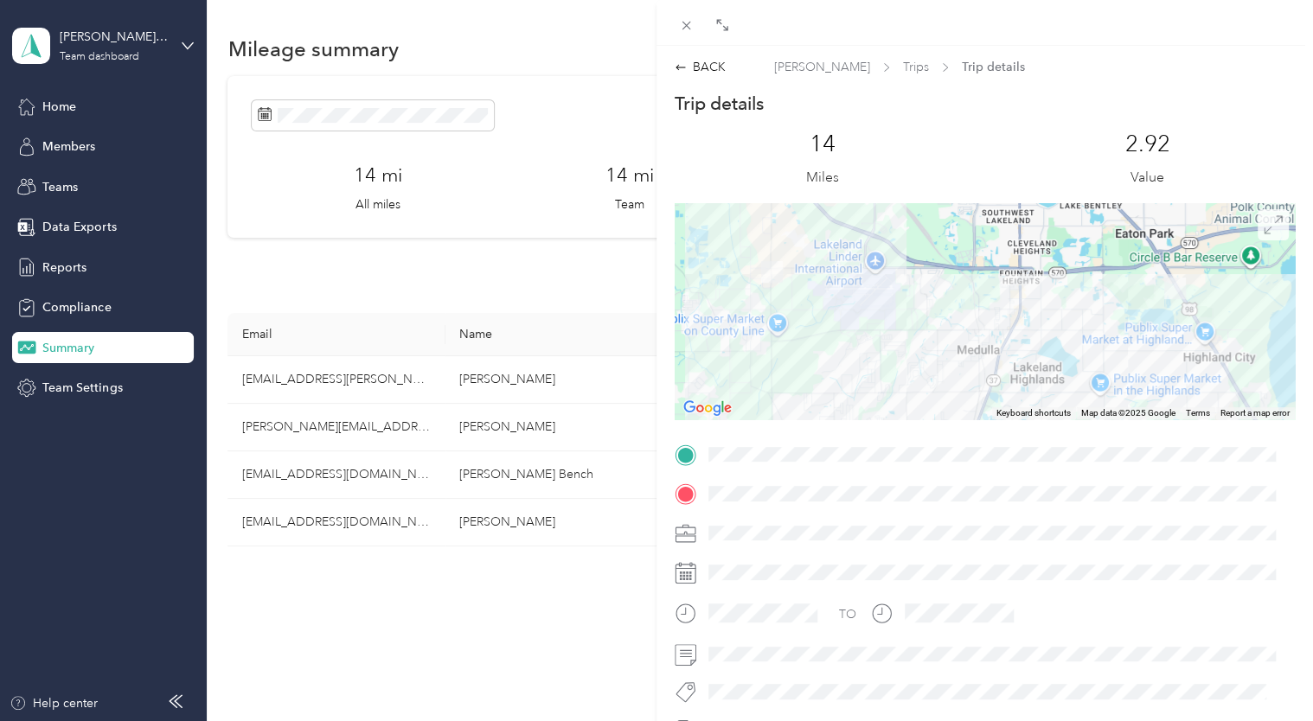
click at [1264, 231] on icon at bounding box center [1273, 224] width 19 height 19
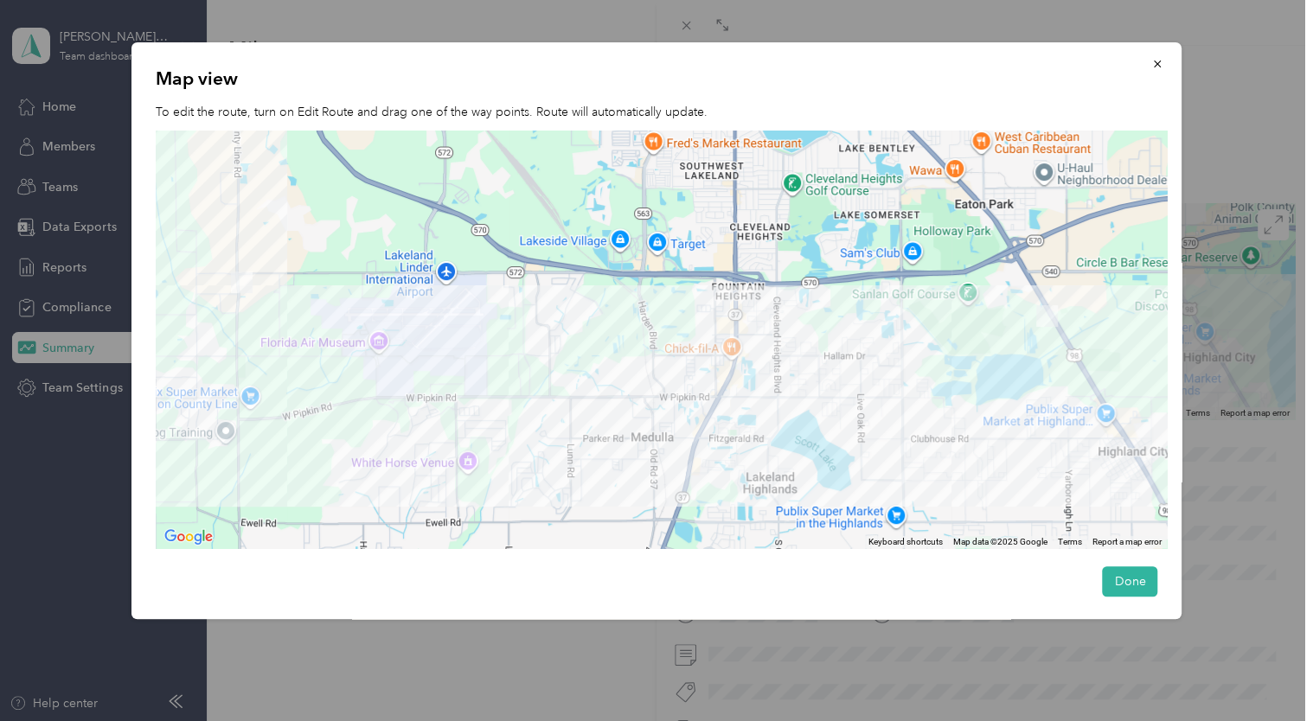
drag, startPoint x: 742, startPoint y: 315, endPoint x: 751, endPoint y: 331, distance: 18.6
click at [751, 331] on div at bounding box center [661, 340] width 1011 height 419
click at [1136, 583] on button "Done" at bounding box center [1129, 582] width 55 height 30
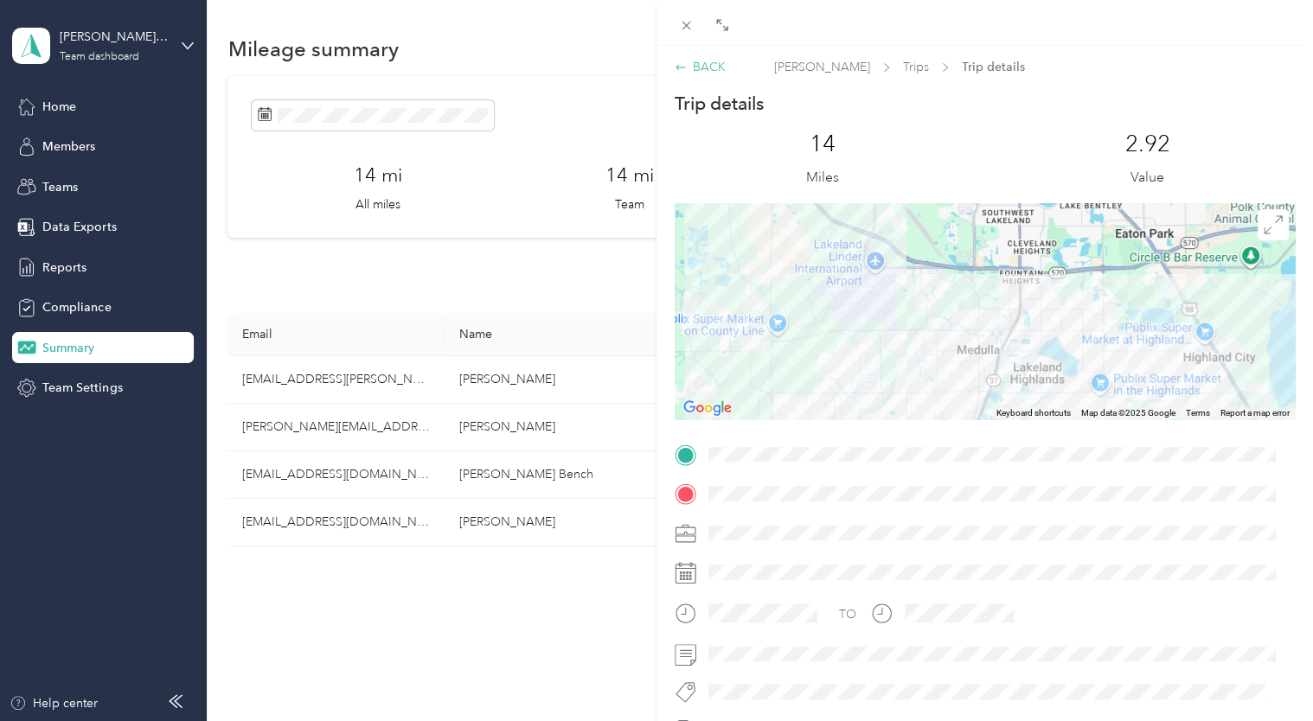
click at [694, 61] on div "BACK" at bounding box center [700, 67] width 51 height 18
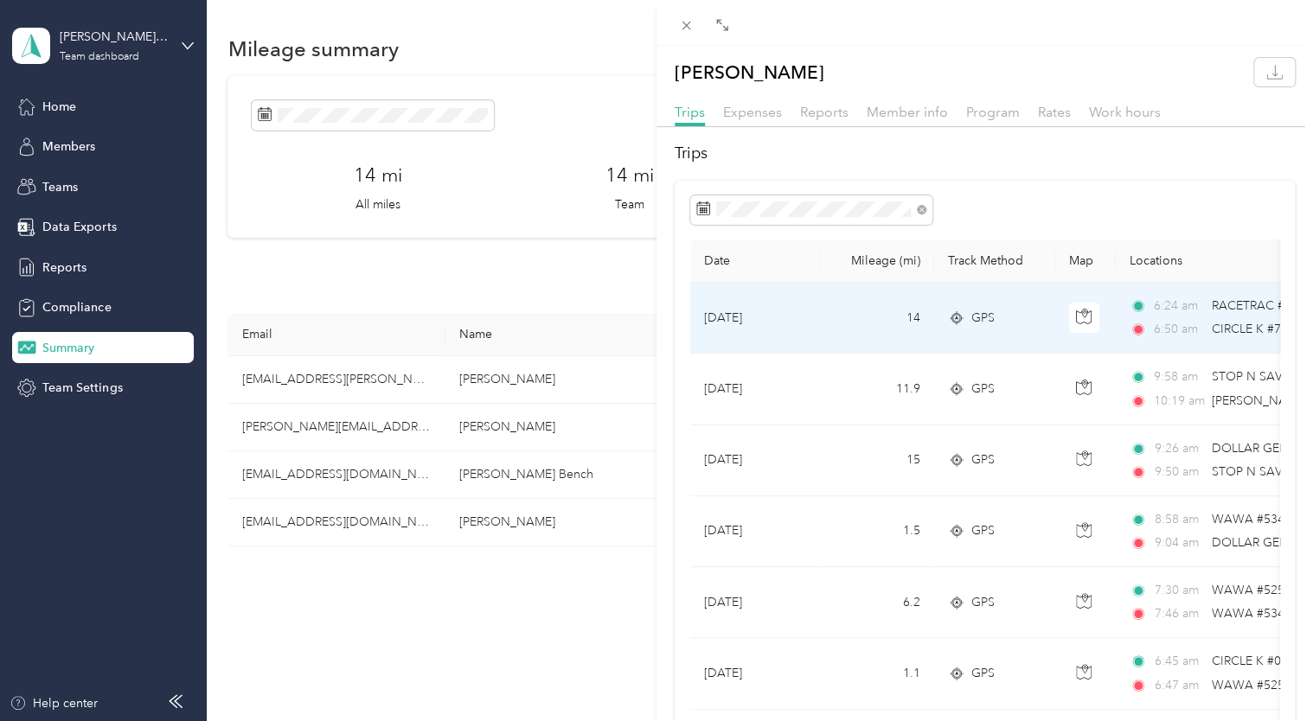
click at [1208, 323] on div "6:50 am CIRCLE K #7222 ([STREET_ADDRESS])" at bounding box center [1311, 329] width 363 height 19
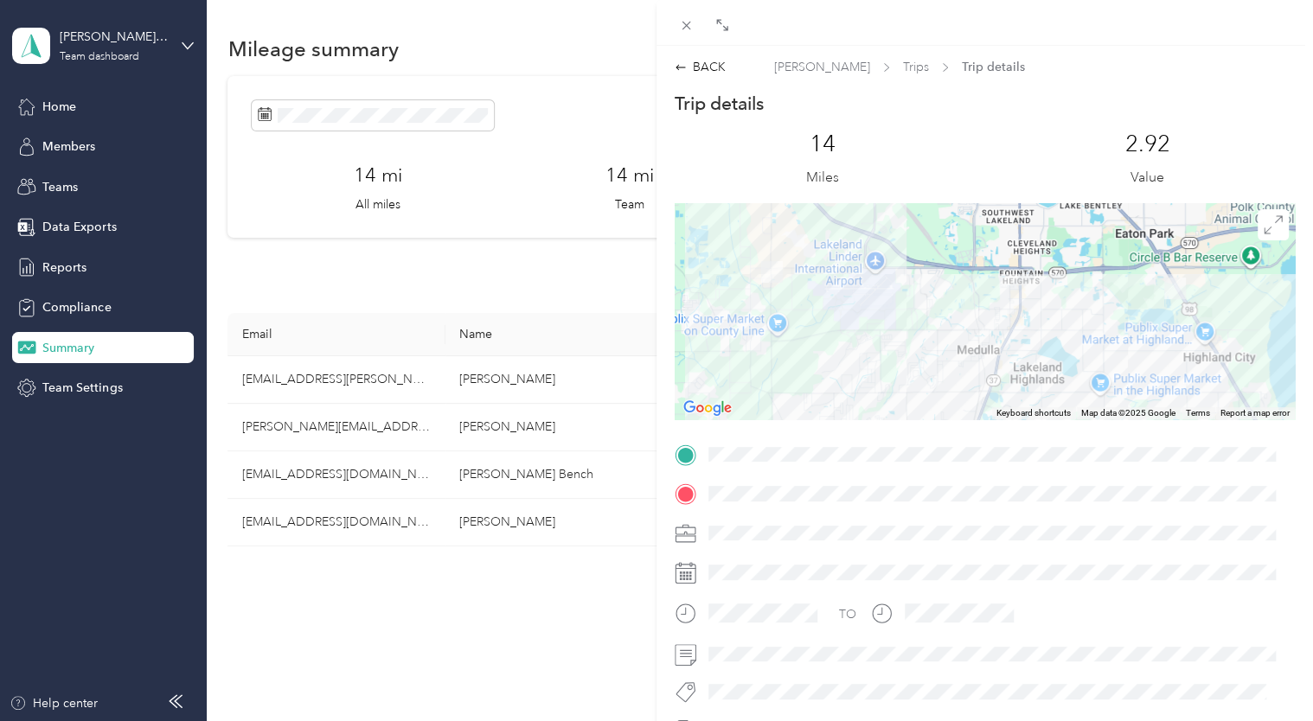
click at [57, 349] on div "BACK [PERSON_NAME] Trips Trip details Trip details This trip cannot be edited b…" at bounding box center [656, 360] width 1313 height 721
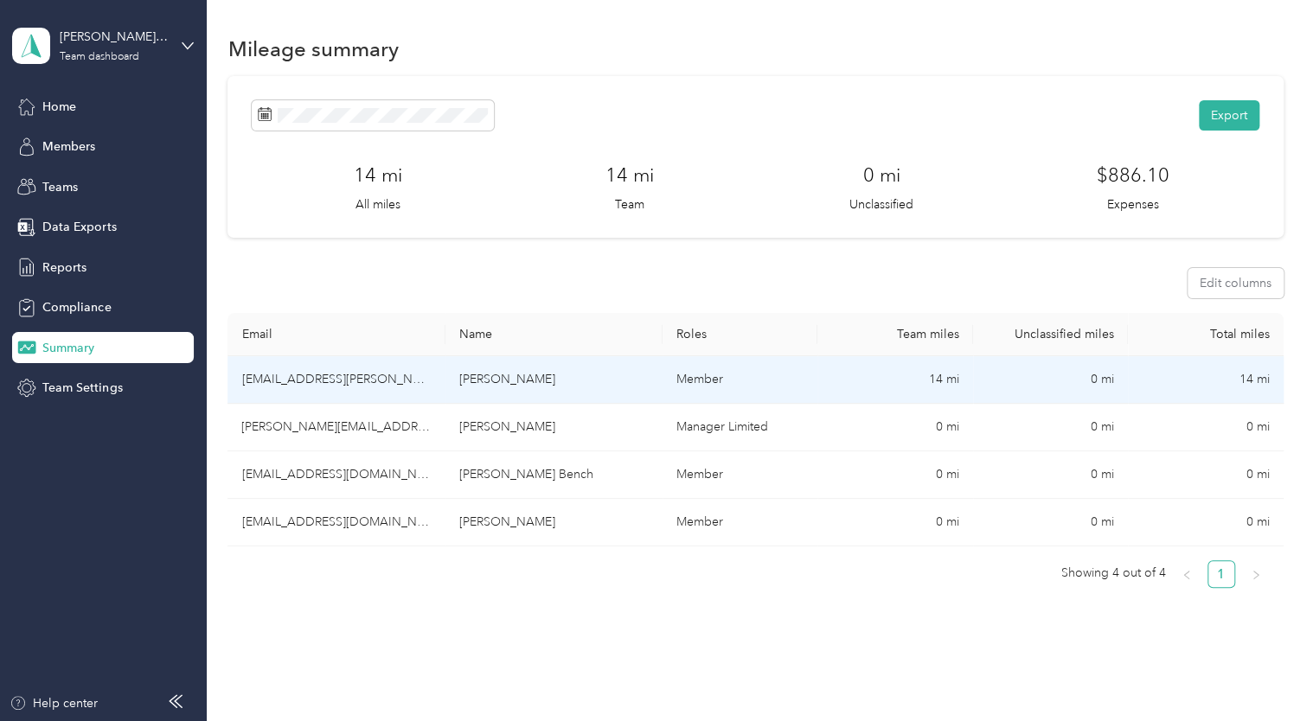
click at [505, 375] on td "[PERSON_NAME]" at bounding box center [553, 380] width 217 height 48
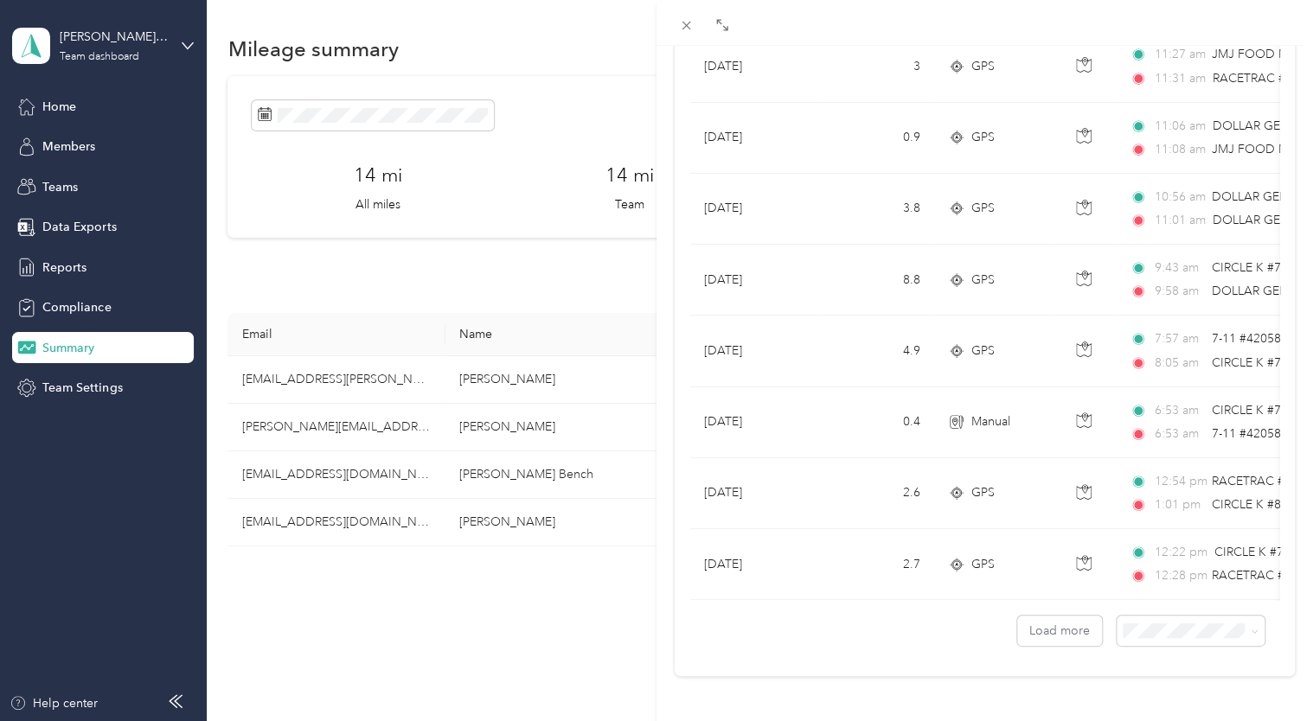
scroll to position [1482, 0]
click at [1049, 625] on button "Load more" at bounding box center [1059, 631] width 85 height 30
